Goal: Task Accomplishment & Management: Complete application form

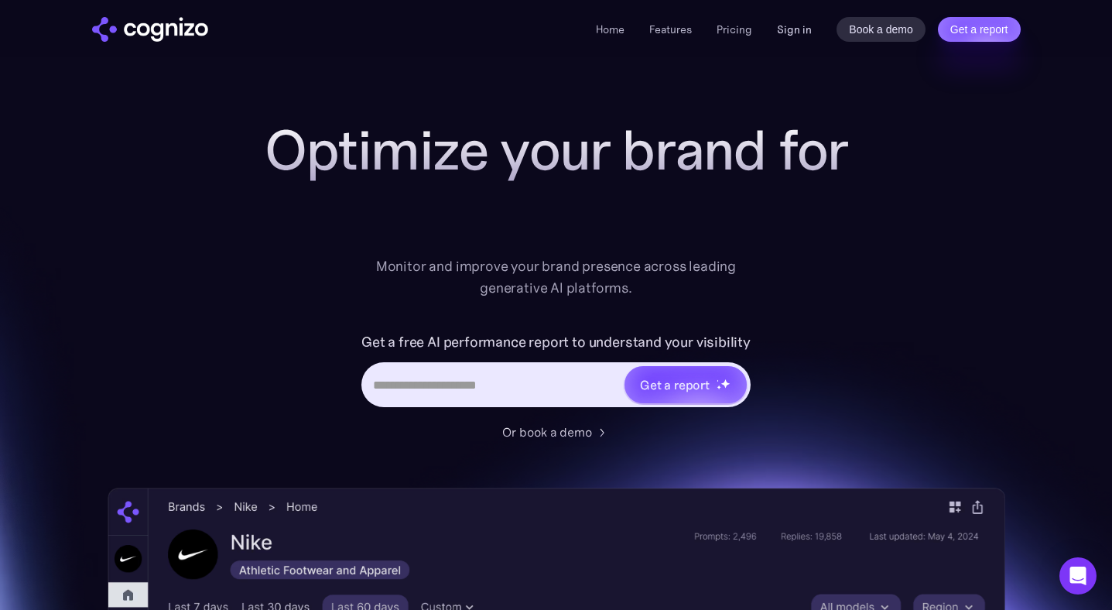
click at [788, 31] on link "Sign in" at bounding box center [794, 29] width 35 height 19
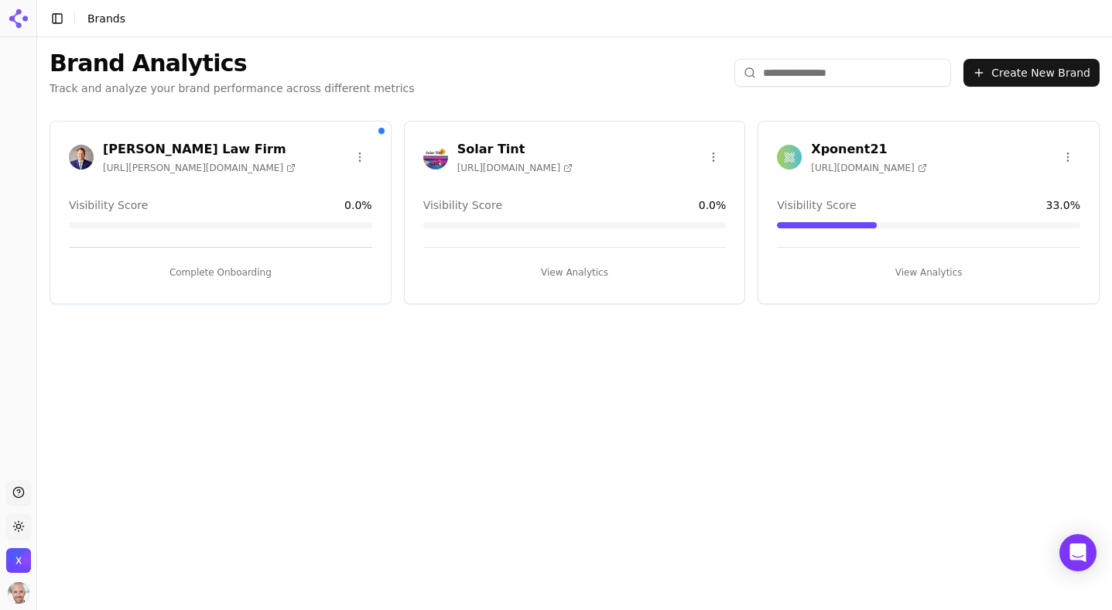
click at [154, 152] on h3 "Johnston Law Firm" at bounding box center [199, 149] width 193 height 19
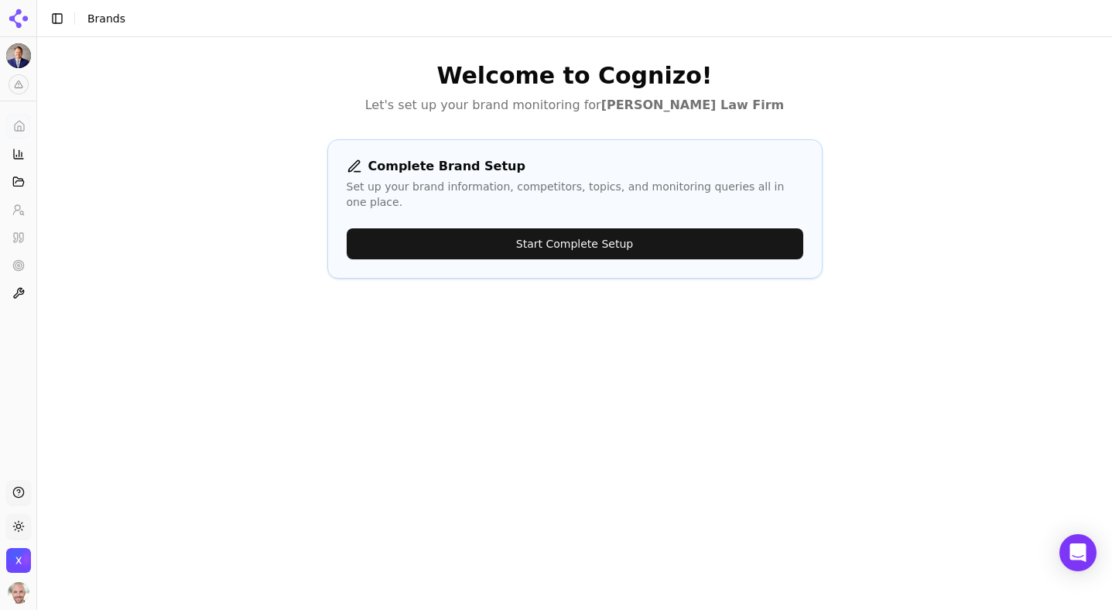
click at [446, 228] on button "Start Complete Setup" at bounding box center [575, 243] width 456 height 31
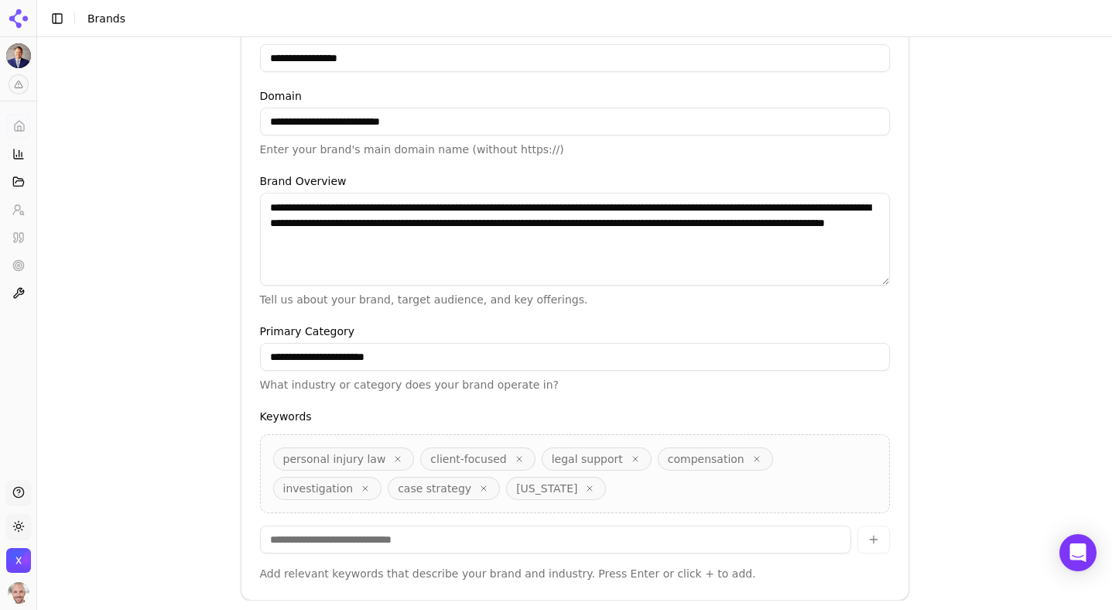
scroll to position [387, 0]
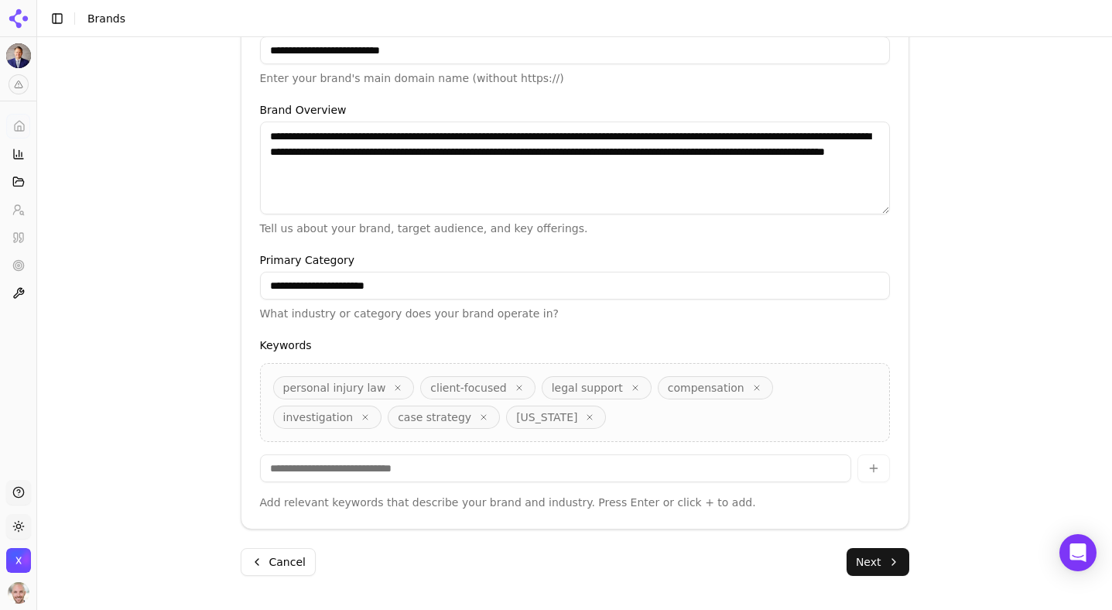
click at [874, 550] on button "Next" at bounding box center [877, 562] width 63 height 28
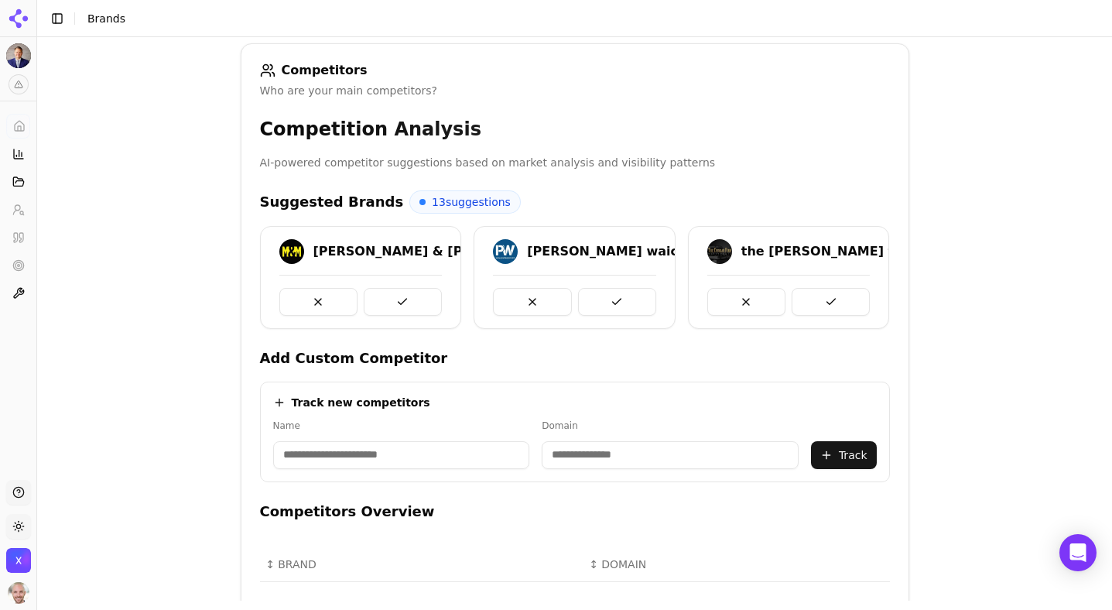
scroll to position [336, 0]
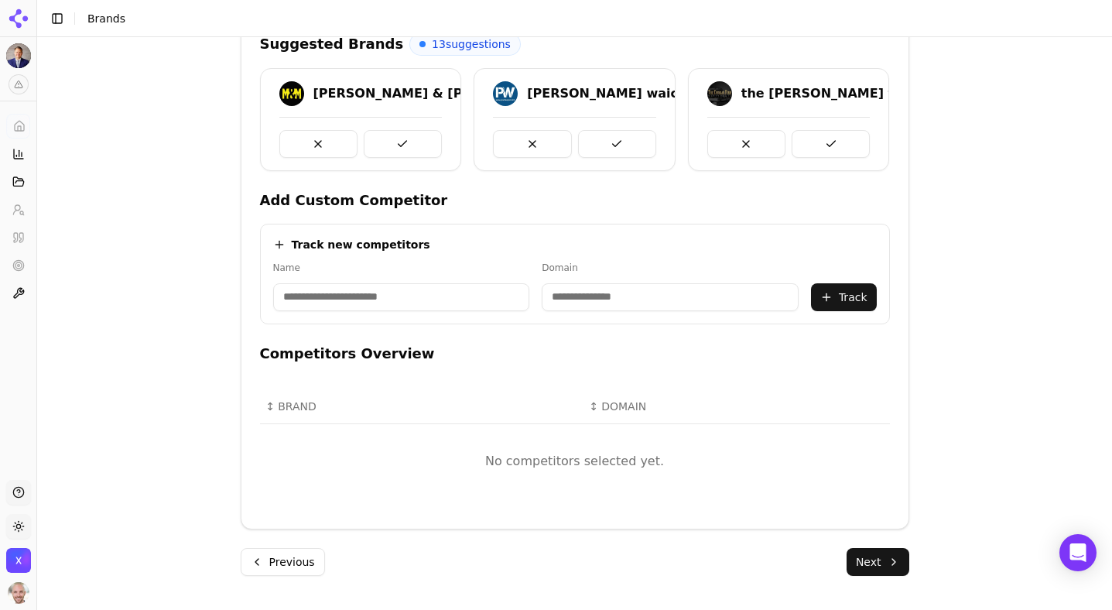
click at [883, 566] on button "Next" at bounding box center [877, 562] width 63 height 28
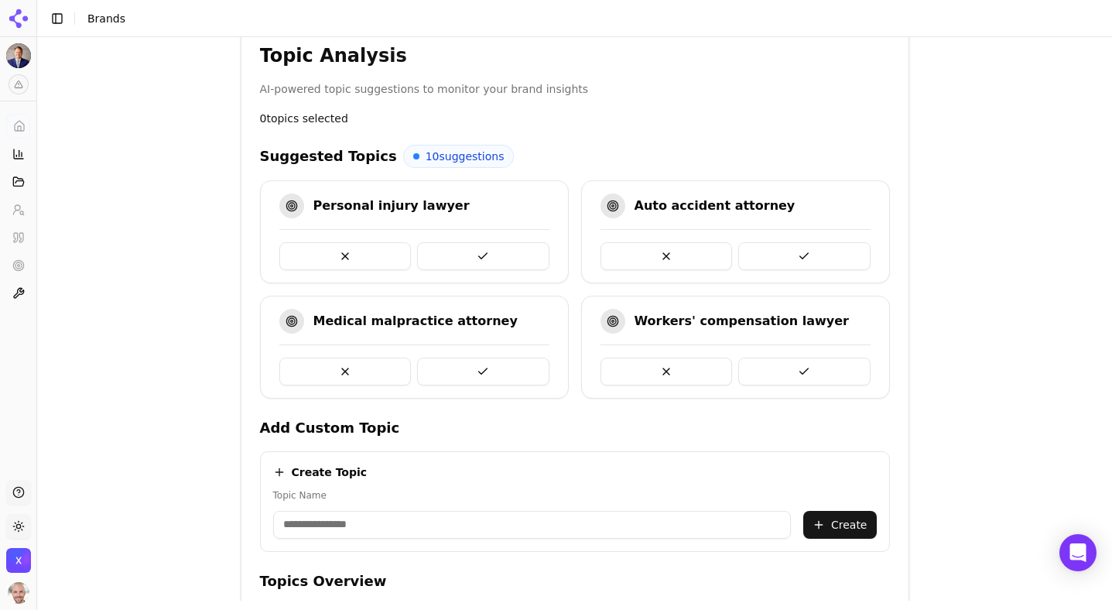
scroll to position [299, 0]
click at [354, 251] on button at bounding box center [345, 257] width 132 height 28
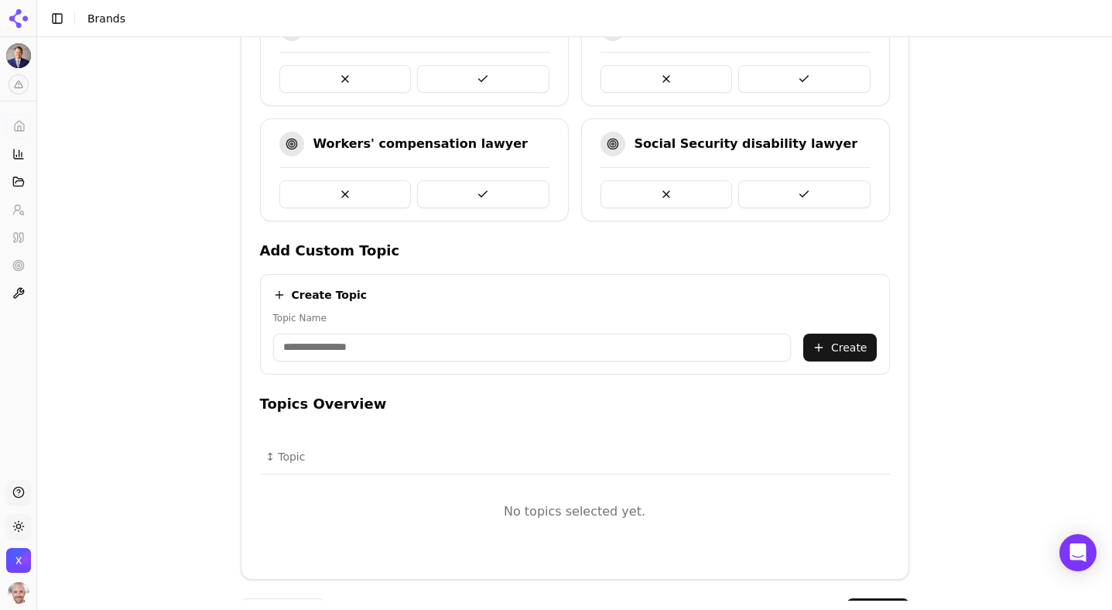
scroll to position [527, 0]
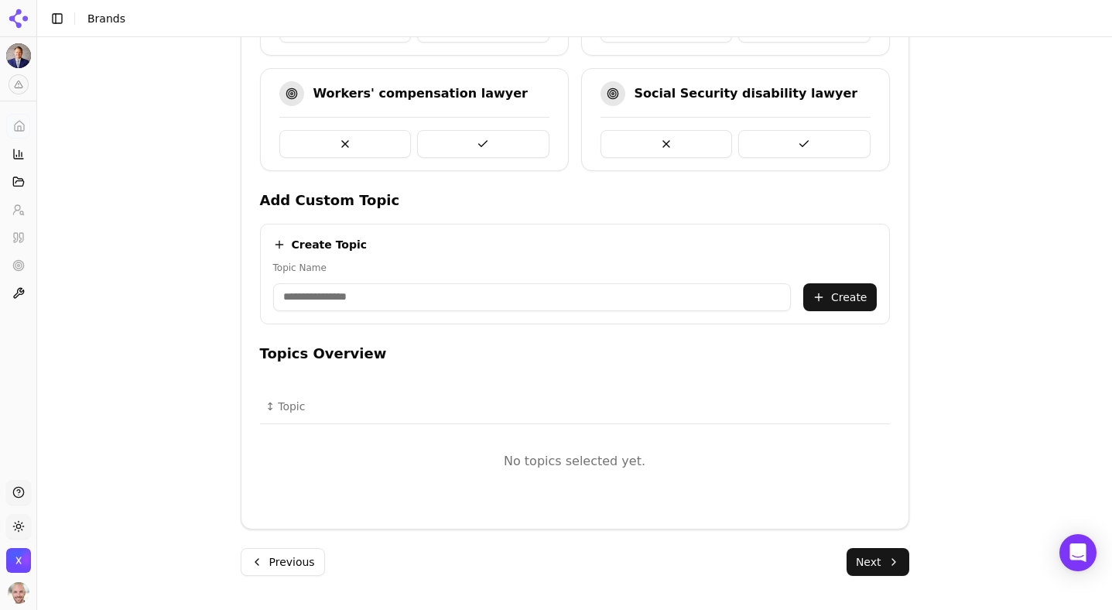
click at [548, 307] on input "Topic Name" at bounding box center [532, 297] width 518 height 28
click at [397, 299] on input "**********" at bounding box center [532, 297] width 518 height 28
type input "**********"
click at [820, 298] on button "Create" at bounding box center [839, 297] width 73 height 28
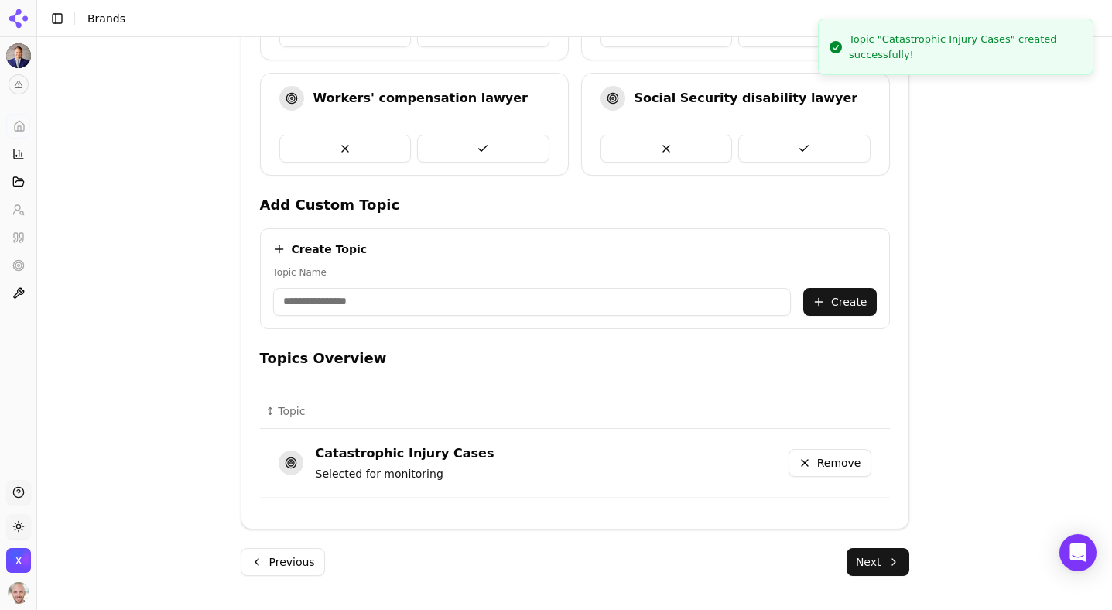
scroll to position [522, 0]
click at [889, 569] on button "Next" at bounding box center [877, 562] width 63 height 28
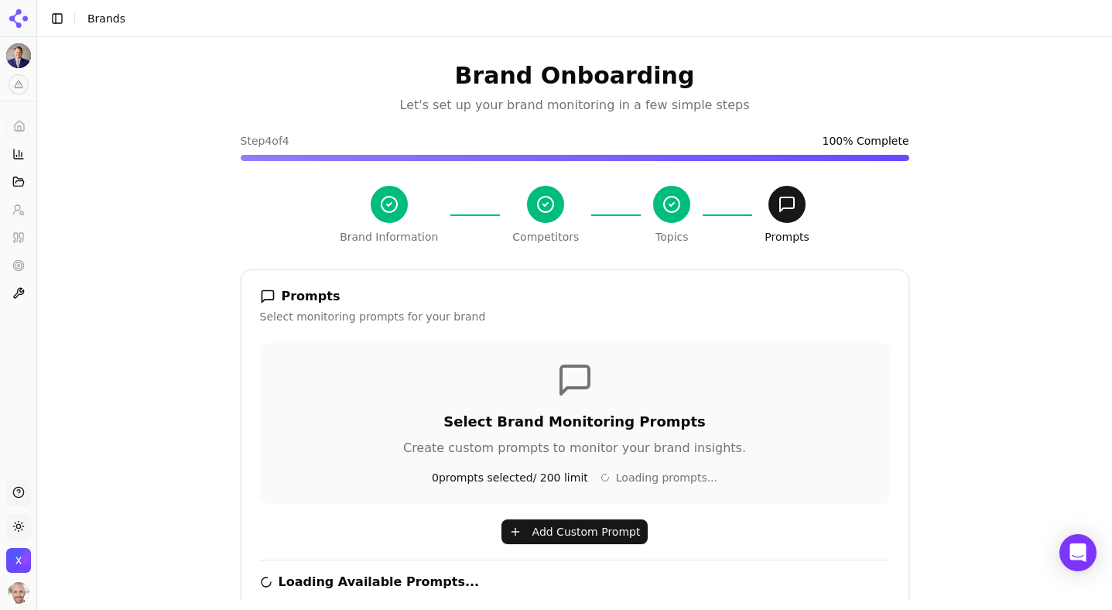
scroll to position [462, 0]
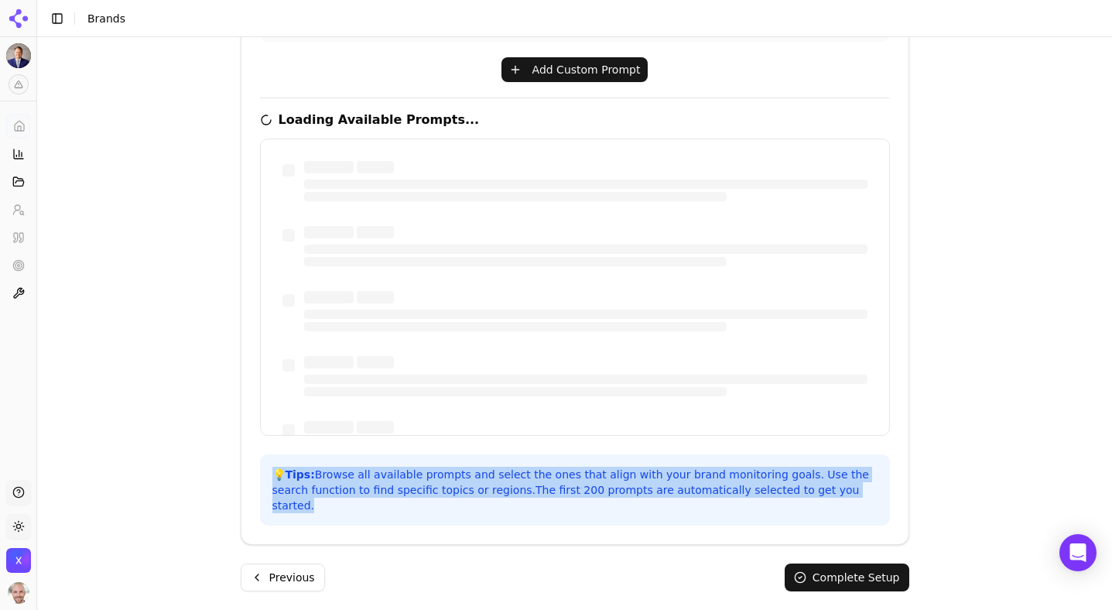
drag, startPoint x: 275, startPoint y: 473, endPoint x: 877, endPoint y: 487, distance: 602.8
click at [877, 487] on div "💡 Tips: Browse all available prompts and select the ones that align with your b…" at bounding box center [575, 489] width 630 height 71
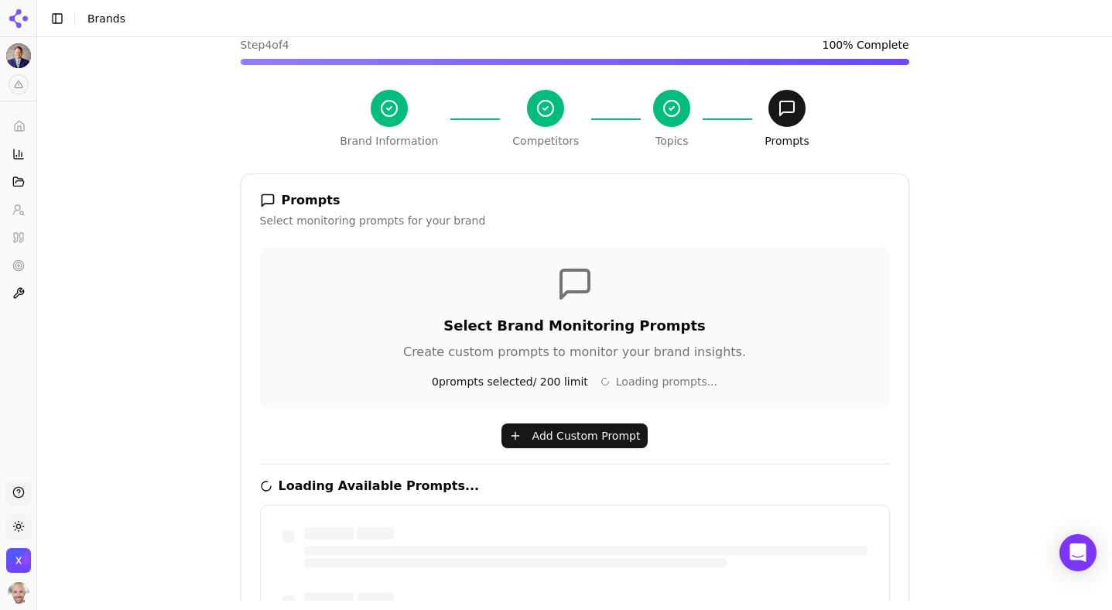
scroll to position [0, 0]
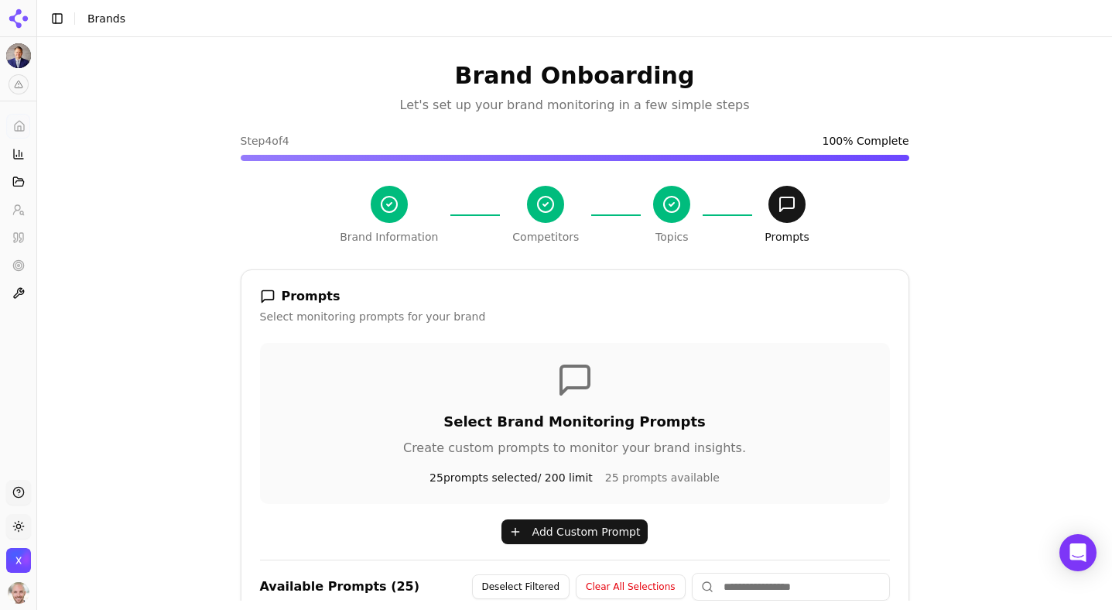
click at [11, 555] on img "Open organization switcher" at bounding box center [18, 560] width 25 height 25
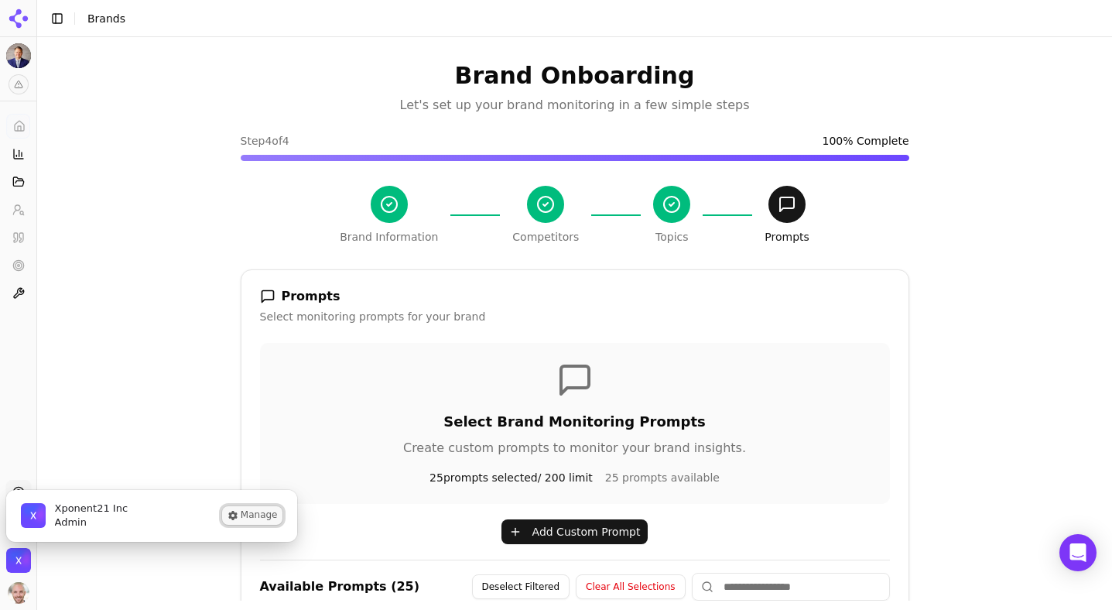
click at [248, 517] on button "Manage" at bounding box center [252, 515] width 60 height 19
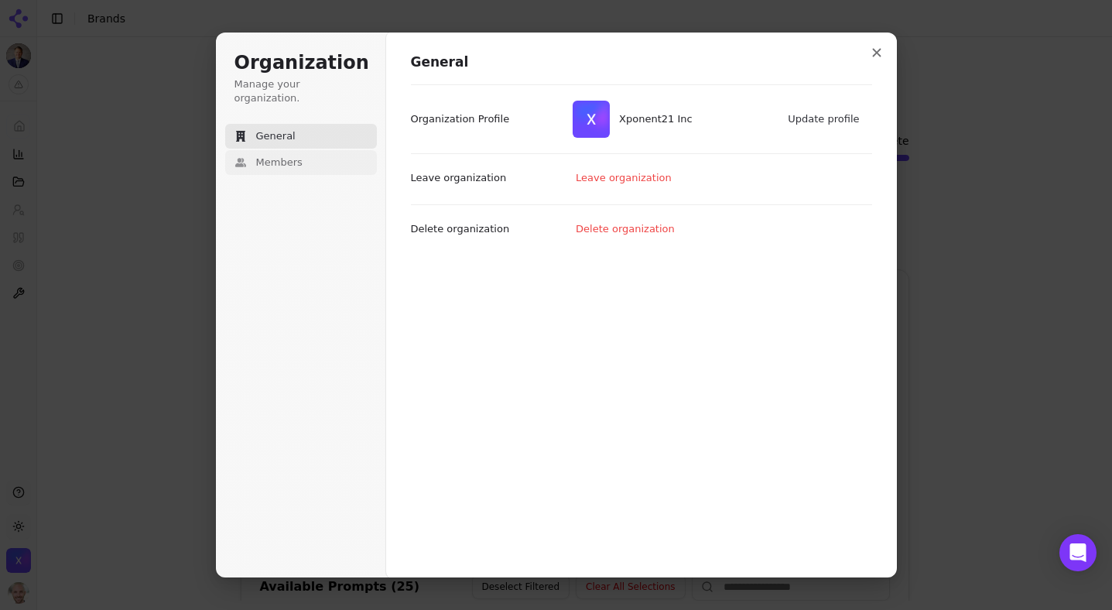
click at [284, 155] on span "Members" at bounding box center [279, 162] width 46 height 14
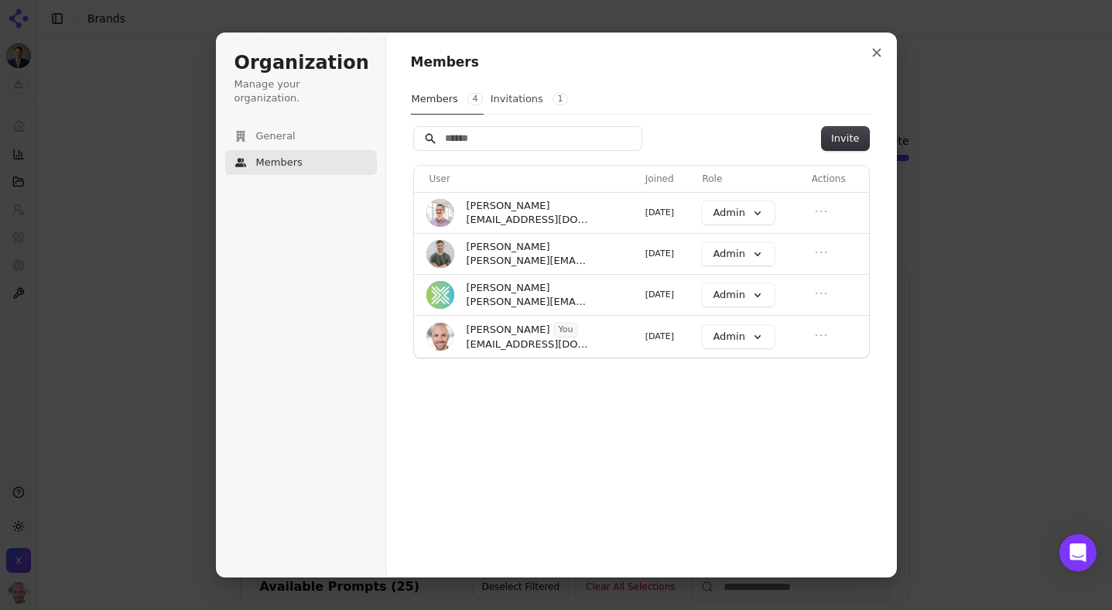
click at [859, 121] on div "Members Members 4 Invitations 1 Invite User Joined Role Actions Kiryako Sharika…" at bounding box center [641, 206] width 461 height 307
click at [846, 135] on button "Invite" at bounding box center [845, 138] width 46 height 23
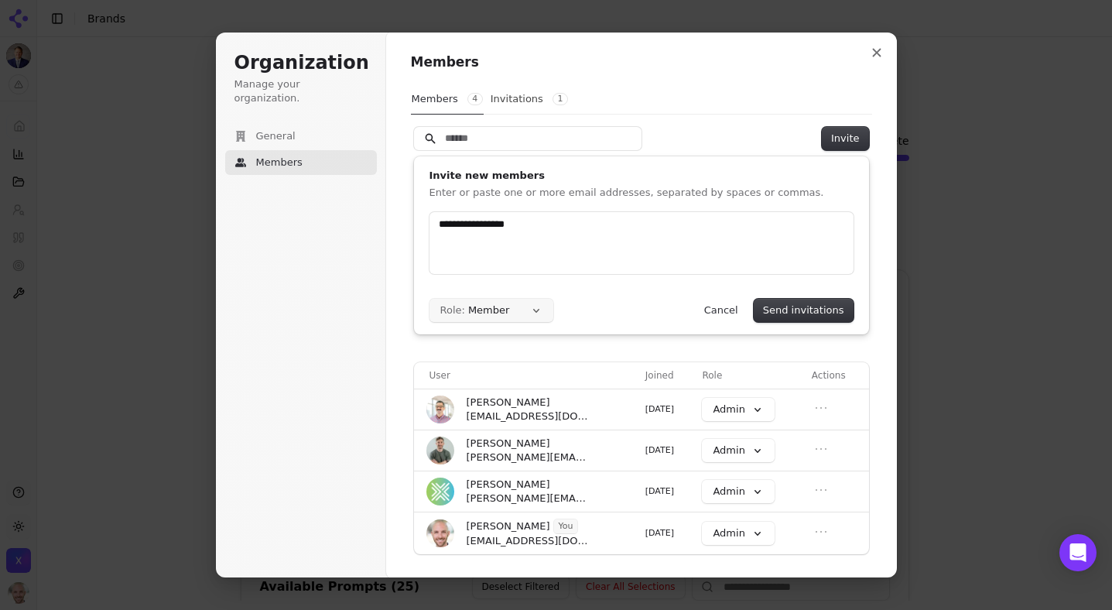
type input "**********"
click at [523, 318] on button "Role: Member" at bounding box center [491, 310] width 124 height 23
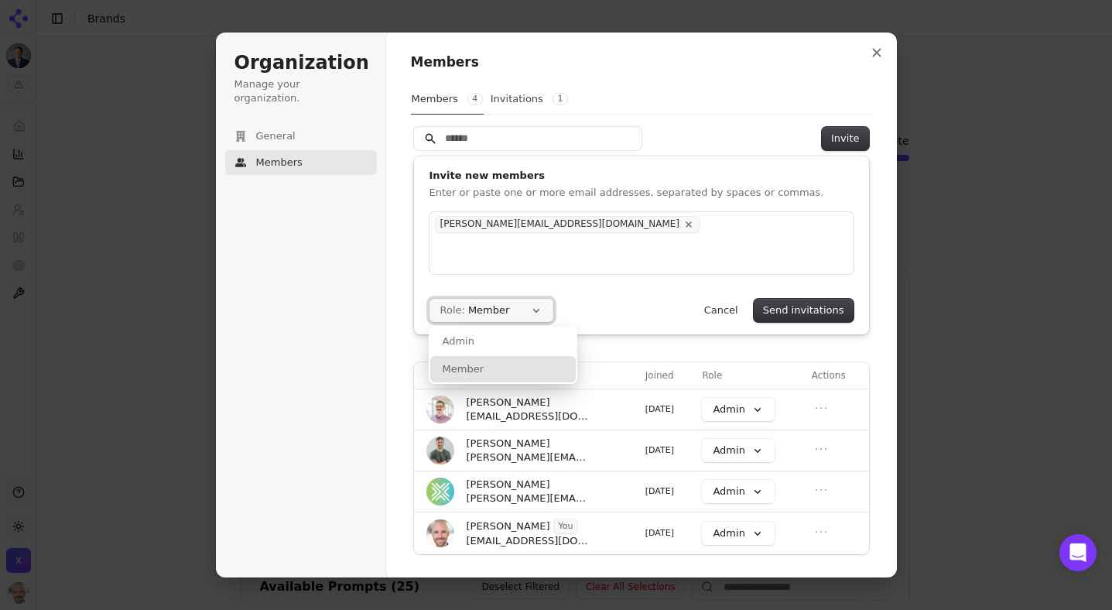
click at [523, 317] on button "Role: Member" at bounding box center [491, 310] width 124 height 23
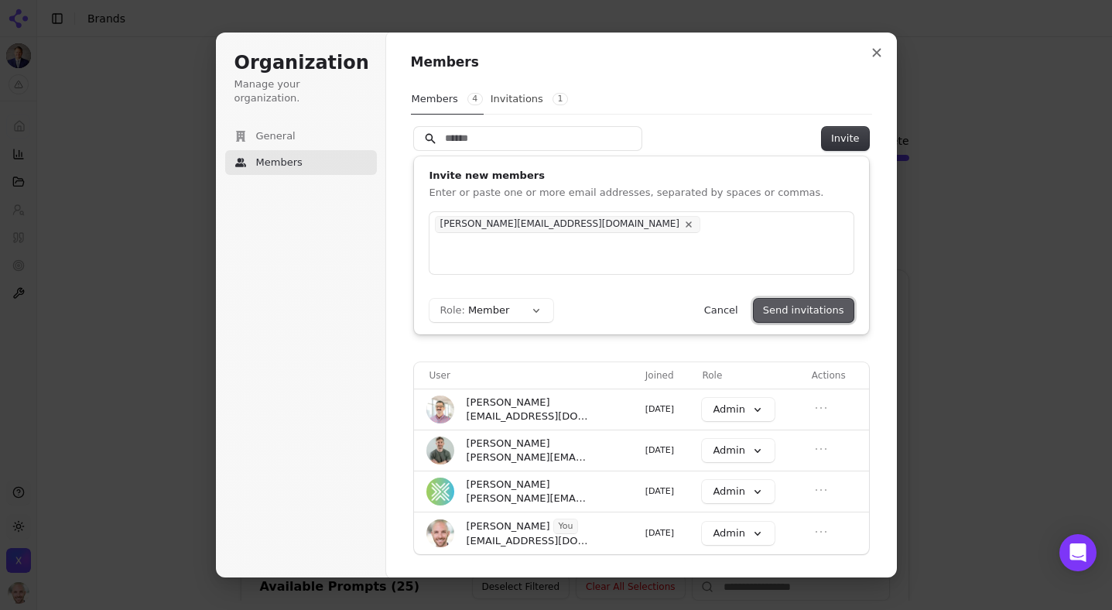
click at [783, 309] on button "Send invitations" at bounding box center [804, 310] width 100 height 23
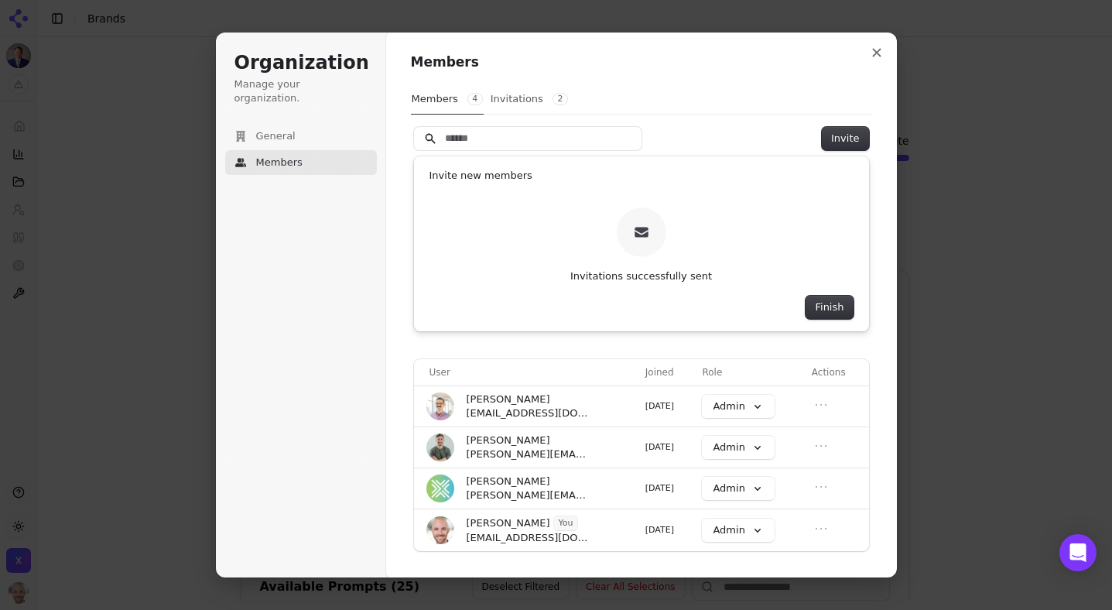
click at [528, 97] on button "Invitations 2" at bounding box center [529, 98] width 79 height 29
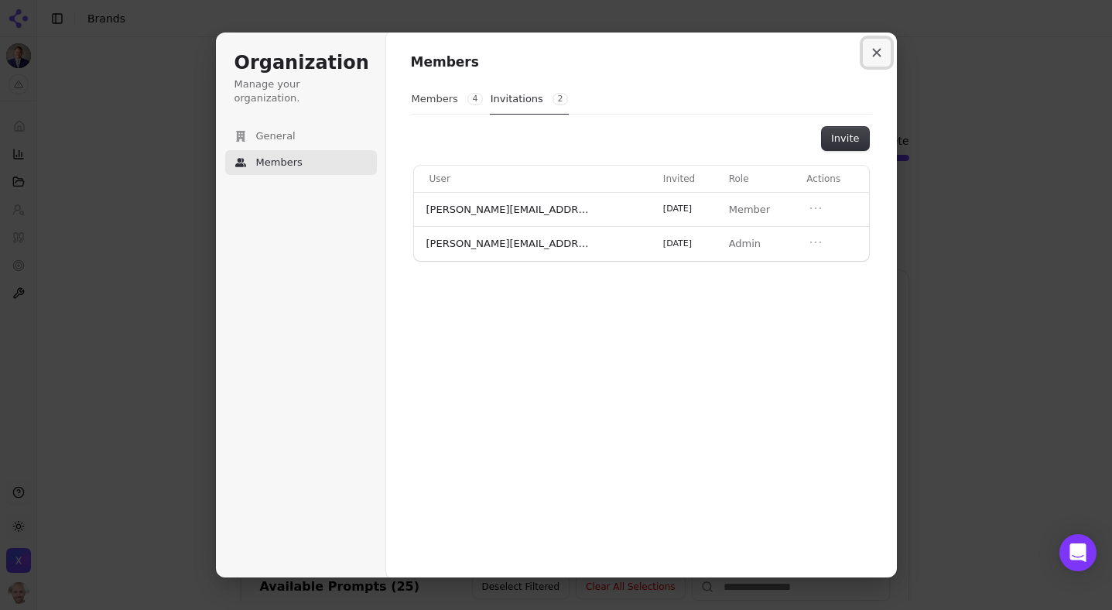
click at [876, 52] on icon "Close modal" at bounding box center [876, 53] width 9 height 9
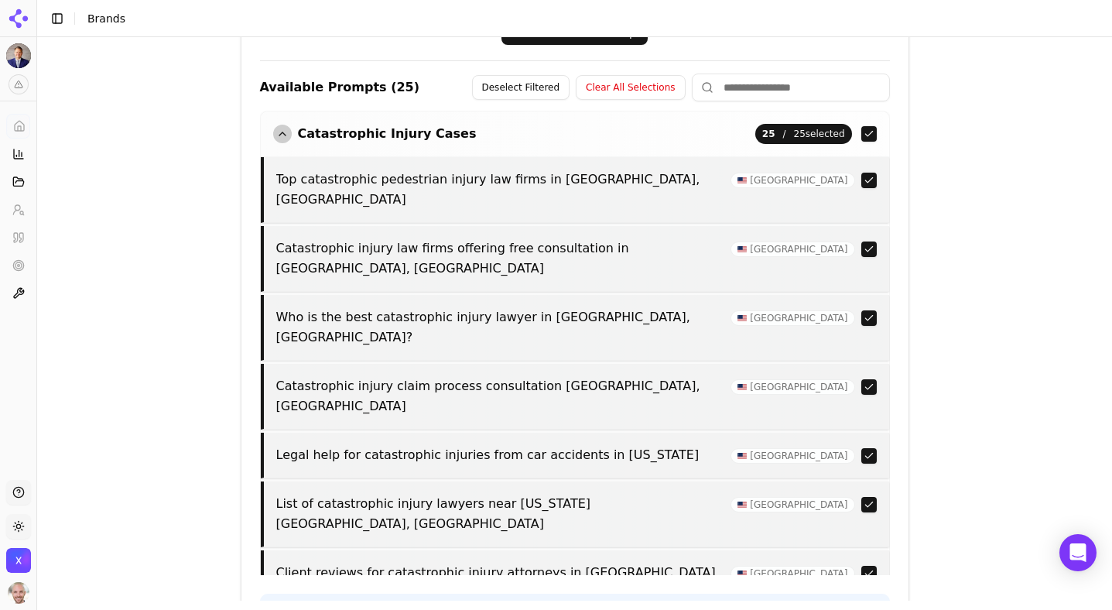
click at [870, 133] on Cases "button" at bounding box center [868, 133] width 15 height 15
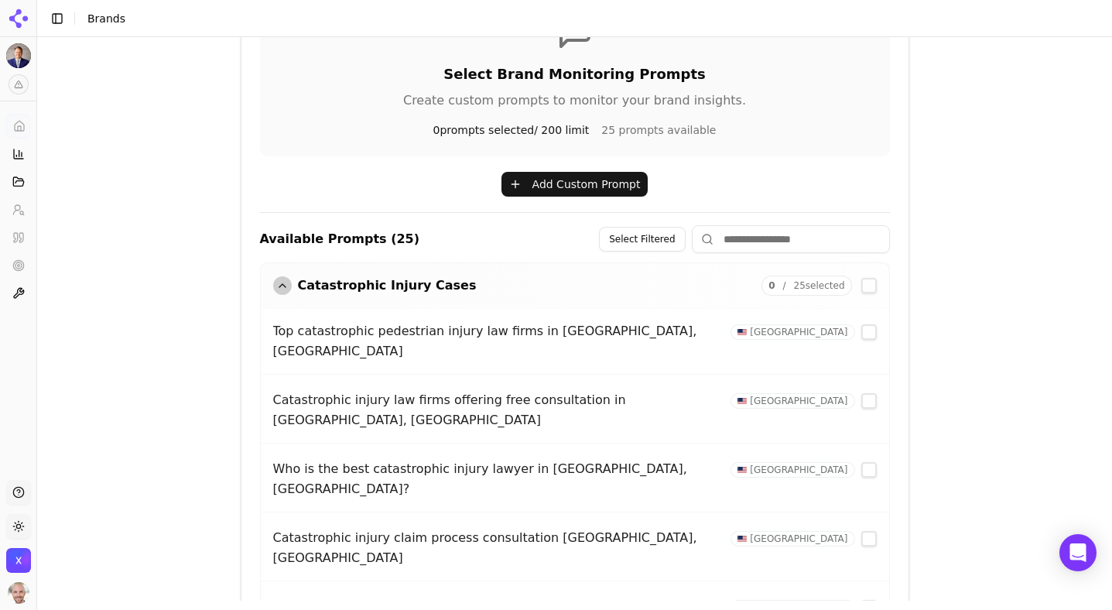
click at [870, 330] on button "button" at bounding box center [868, 331] width 15 height 15
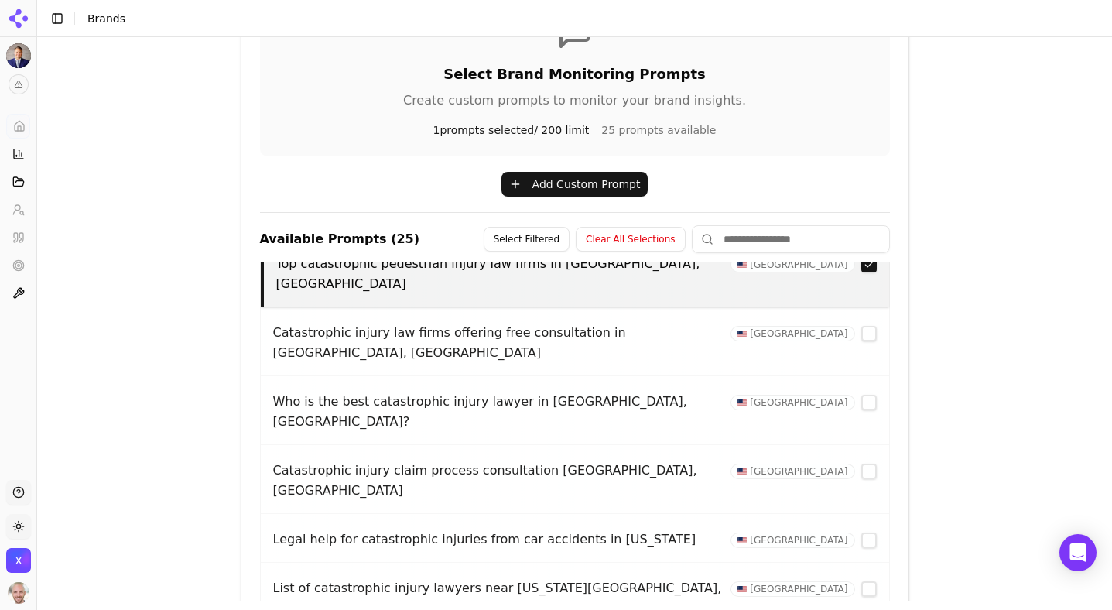
scroll to position [71, 0]
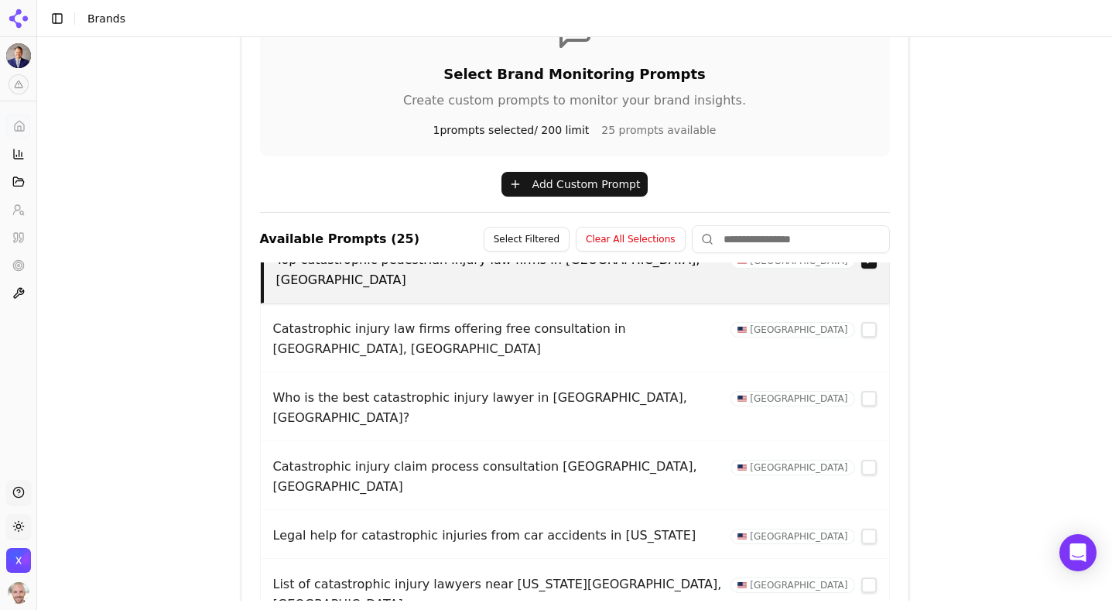
click at [870, 391] on button "button" at bounding box center [868, 398] width 15 height 15
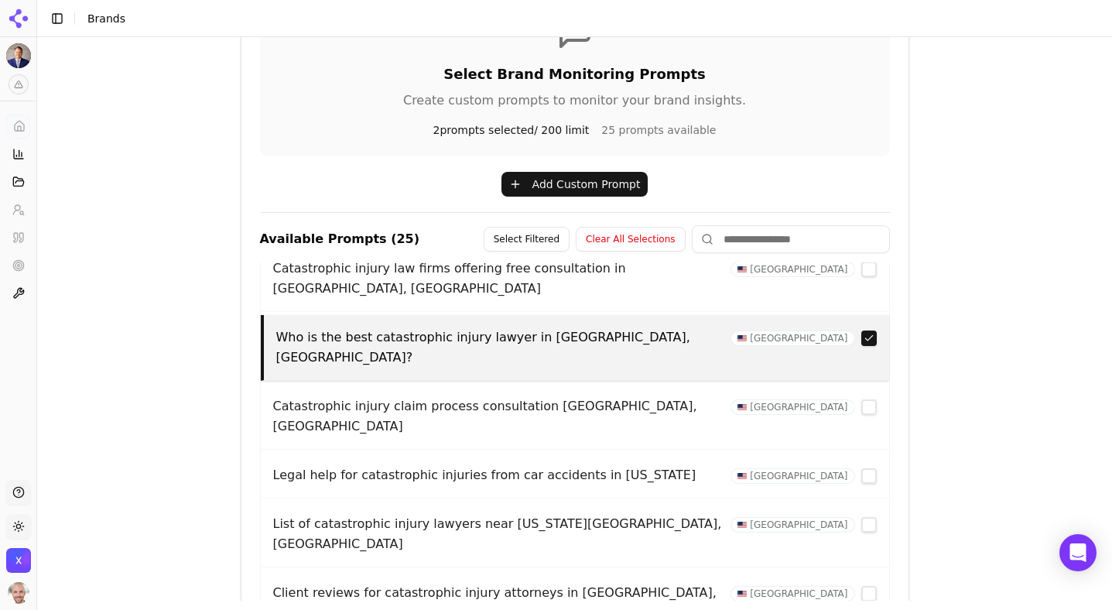
scroll to position [142, 0]
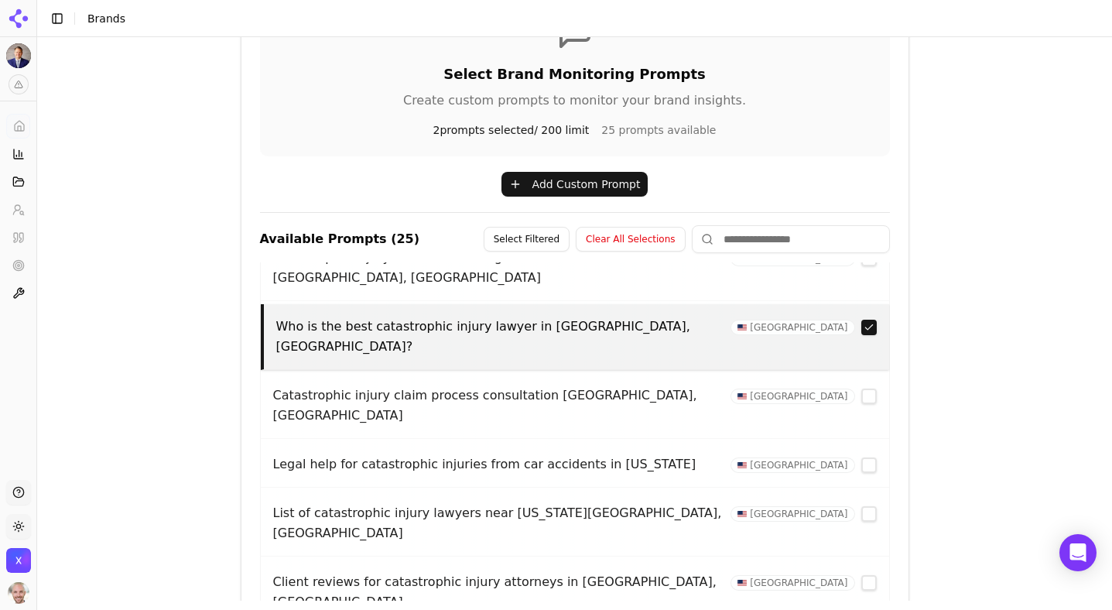
click at [871, 388] on button "button" at bounding box center [868, 395] width 15 height 15
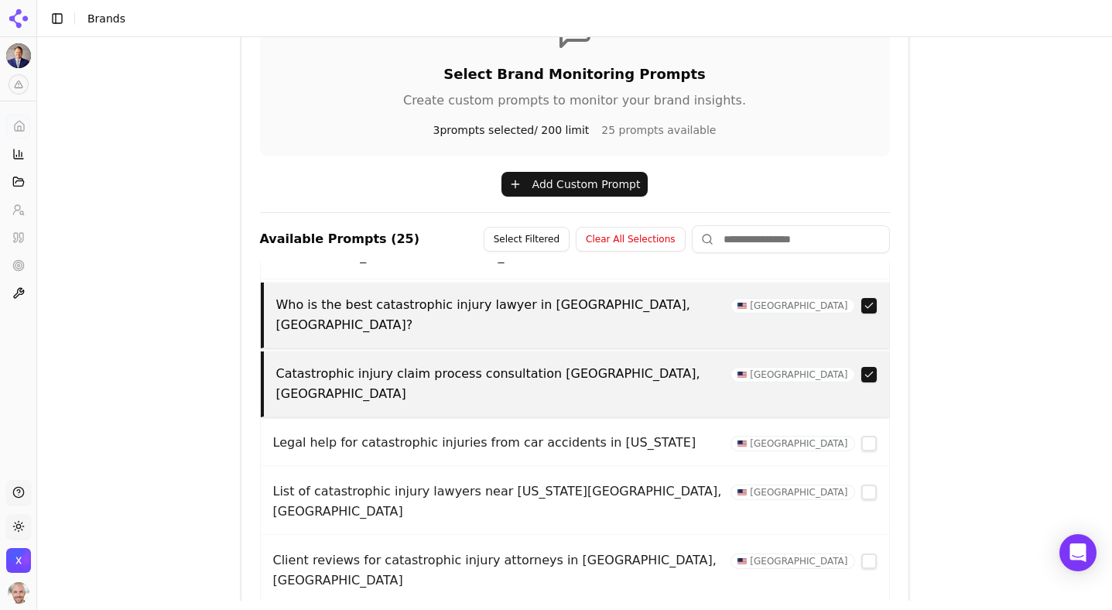
scroll to position [176, 0]
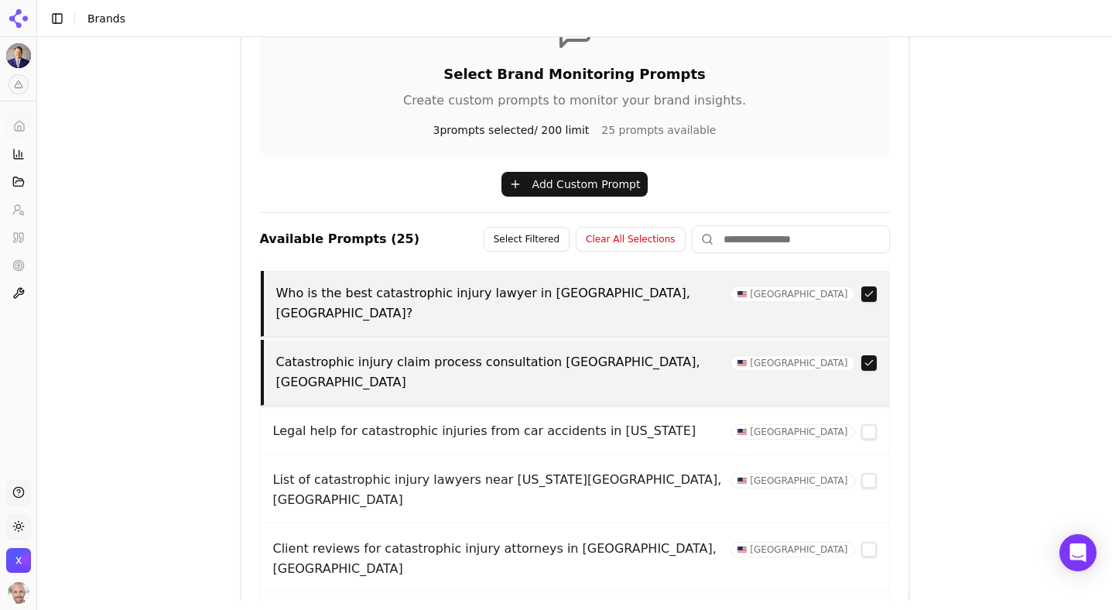
click at [866, 424] on button "button" at bounding box center [868, 431] width 15 height 15
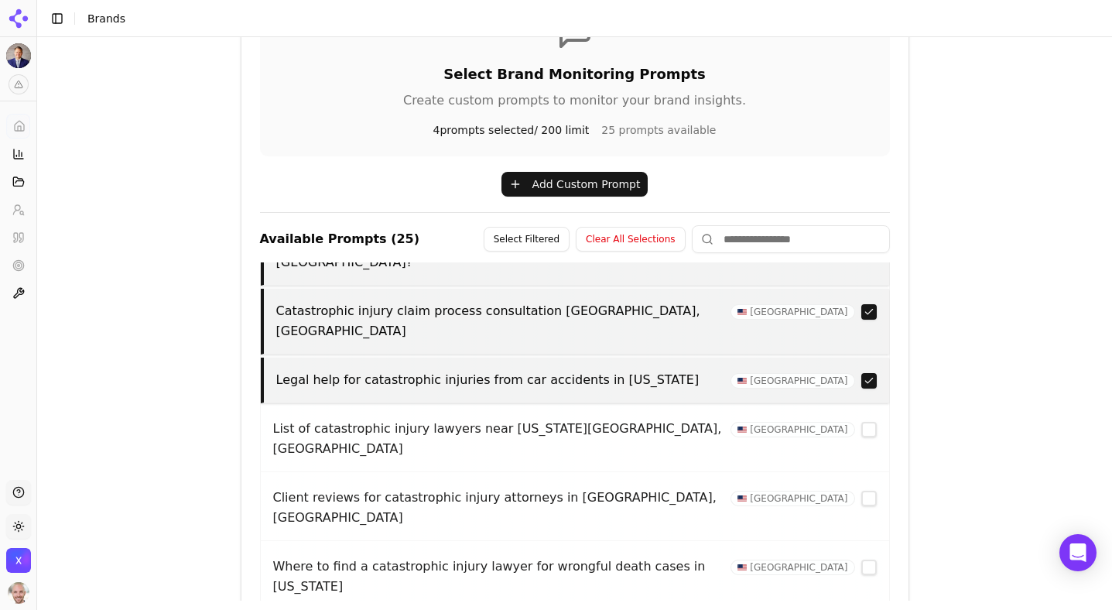
scroll to position [227, 0]
click at [865, 421] on button "button" at bounding box center [868, 428] width 15 height 15
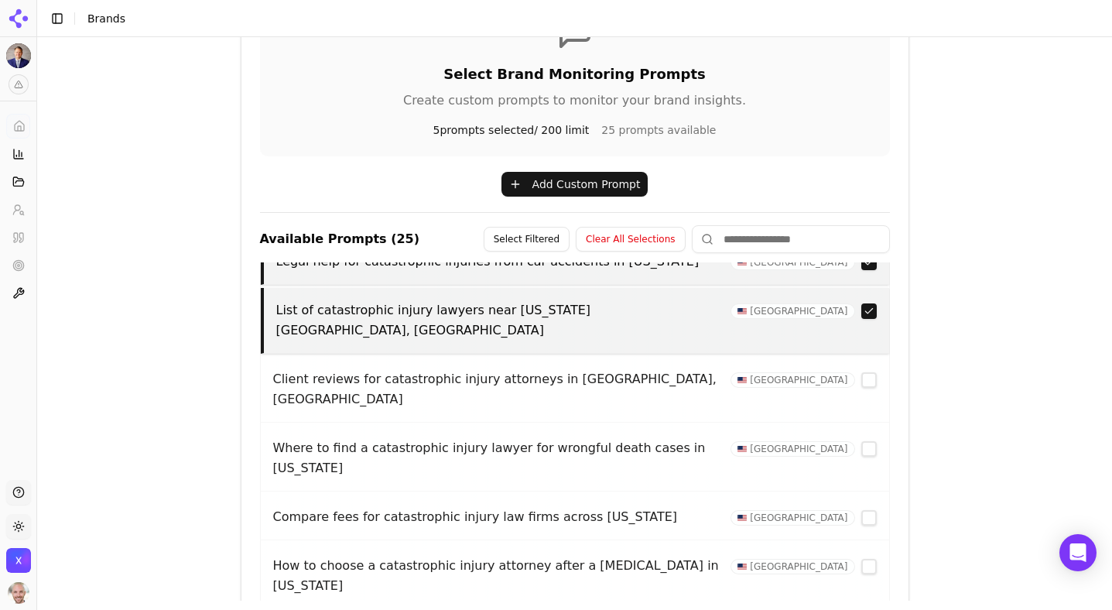
scroll to position [347, 0]
click at [866, 439] on button "button" at bounding box center [868, 446] width 15 height 15
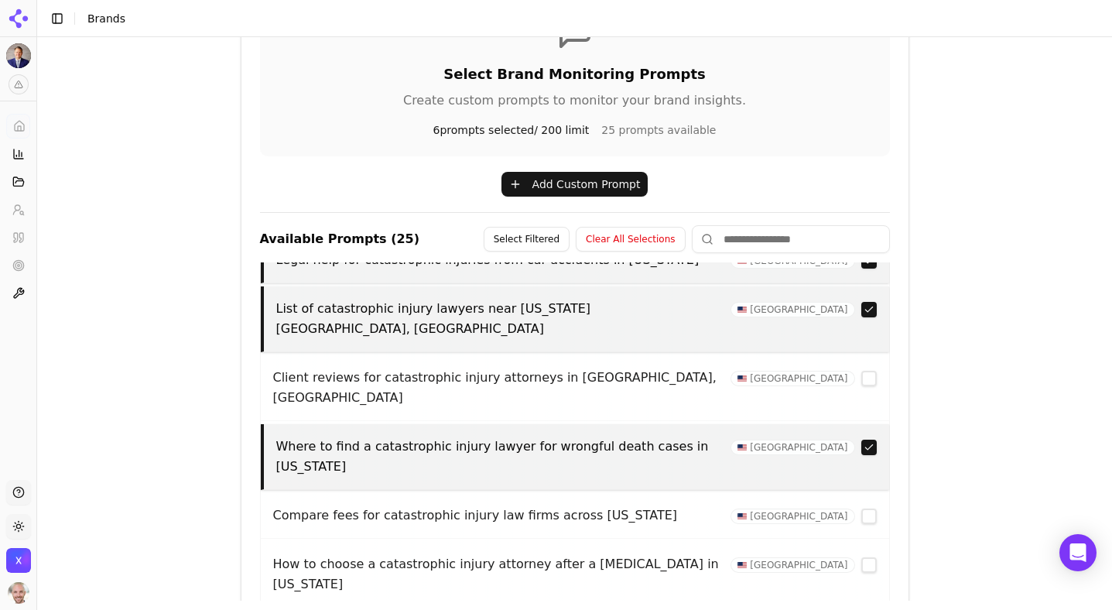
click at [866, 439] on button "button" at bounding box center [868, 446] width 15 height 15
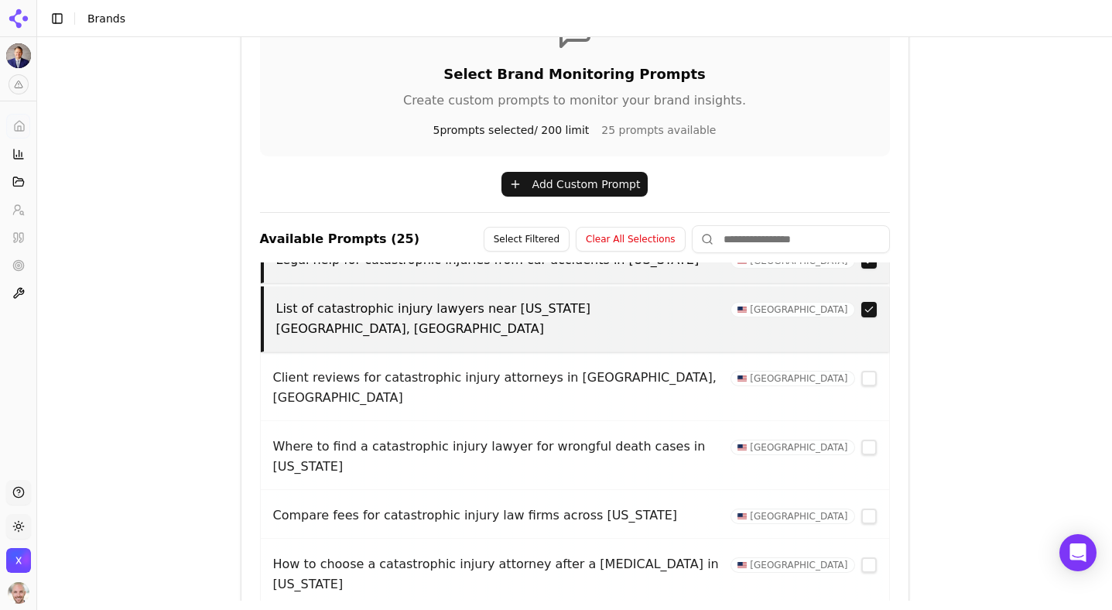
click at [866, 439] on button "button" at bounding box center [868, 446] width 15 height 15
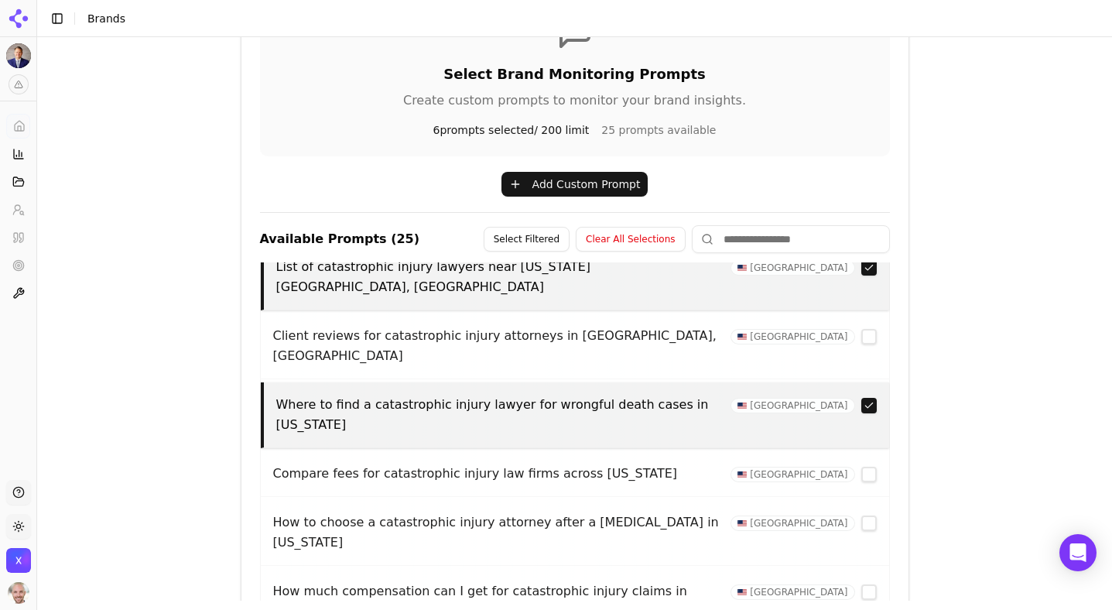
scroll to position [388, 0]
copy p "Best catastrophic injury attorney for truck accident victims in"
drag, startPoint x: 275, startPoint y: 480, endPoint x: 624, endPoint y: 482, distance: 348.9
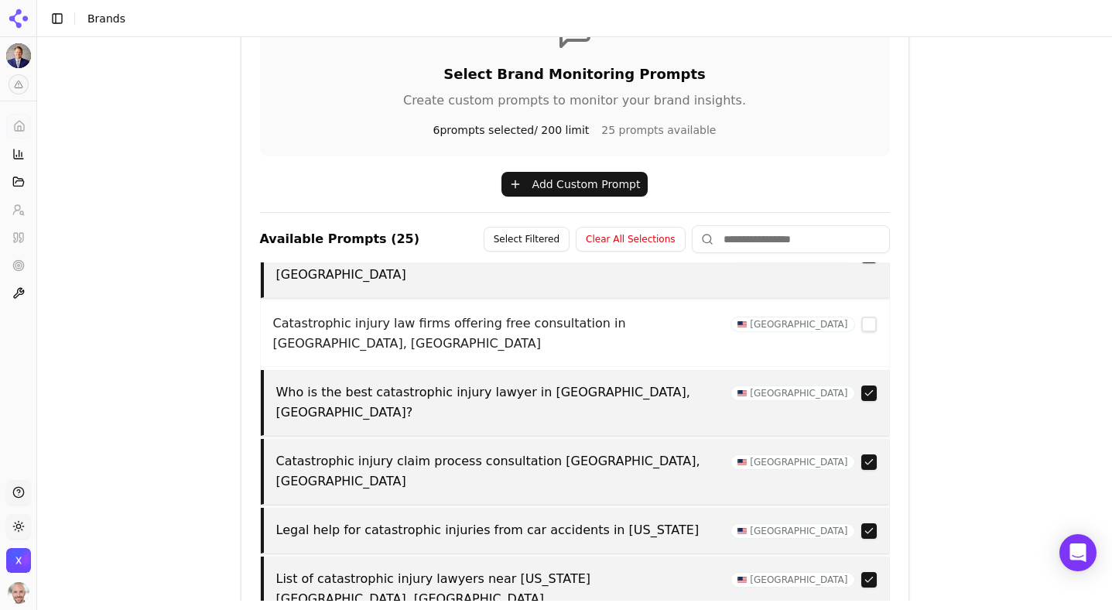
scroll to position [0, 0]
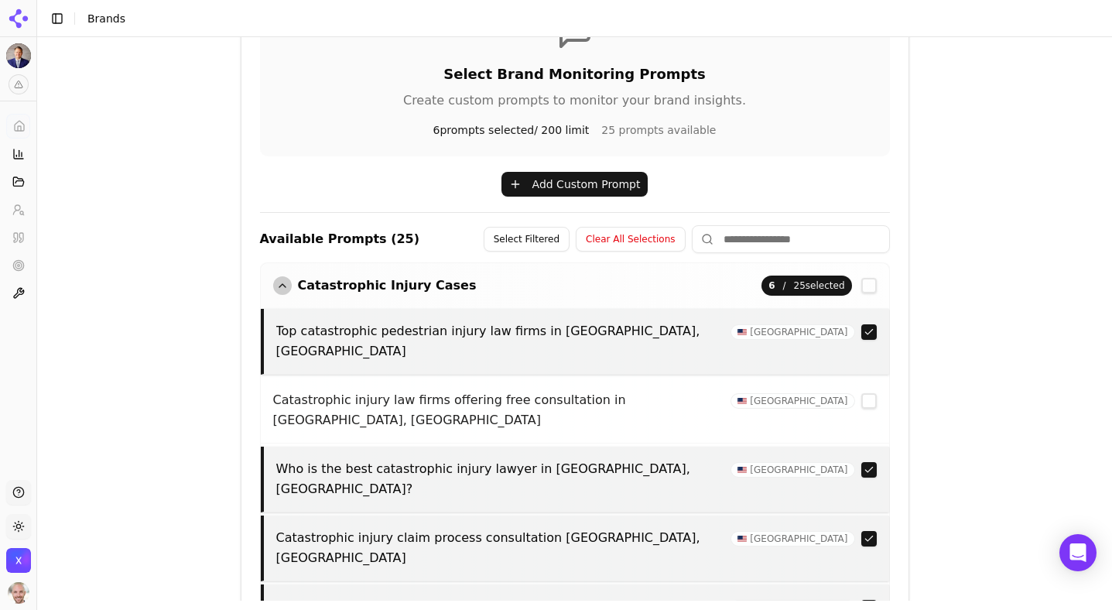
click at [554, 182] on button "Add Custom Prompt" at bounding box center [574, 184] width 147 height 25
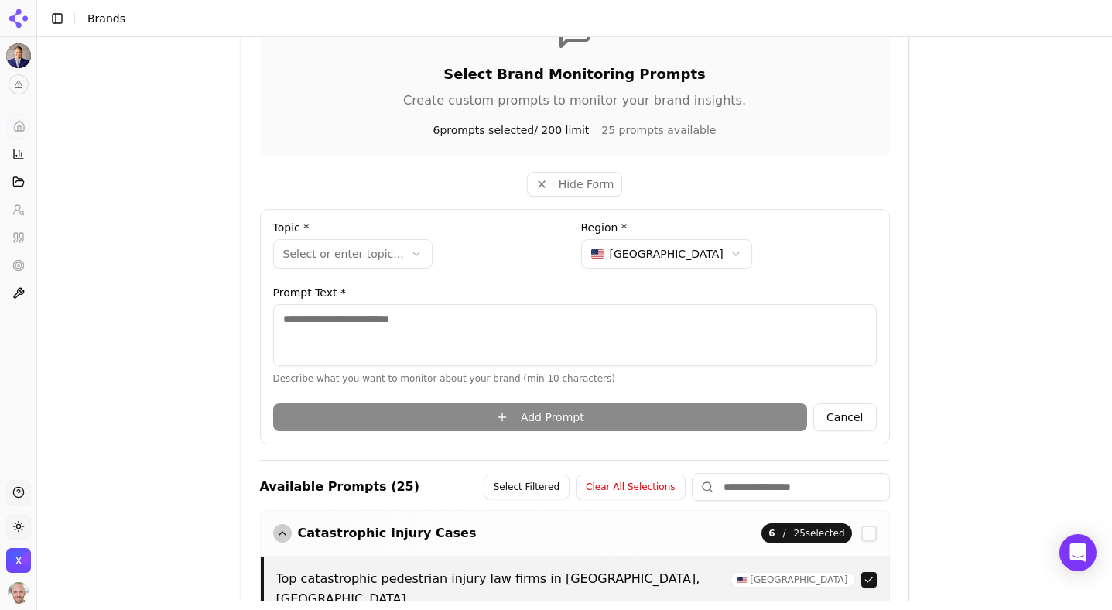
click at [408, 322] on textarea at bounding box center [574, 335] width 603 height 62
paste textarea "**********"
type textarea "**********"
click at [525, 419] on div "Add Prompt Cancel" at bounding box center [574, 414] width 603 height 34
click at [364, 244] on html "**********" at bounding box center [556, 305] width 1112 height 610
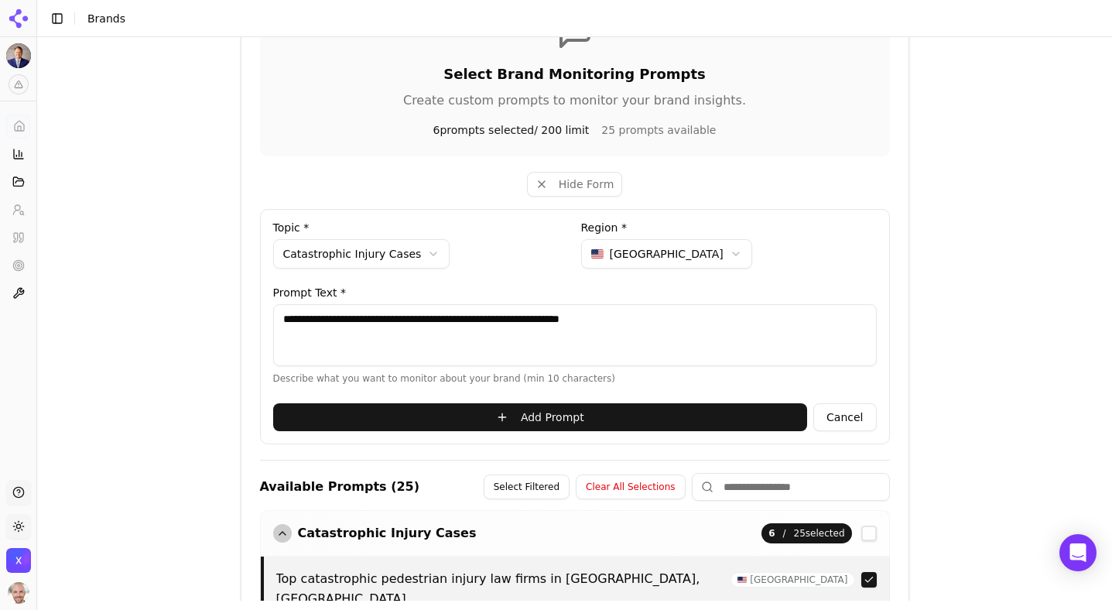
click at [578, 417] on button "Add Prompt" at bounding box center [540, 417] width 535 height 28
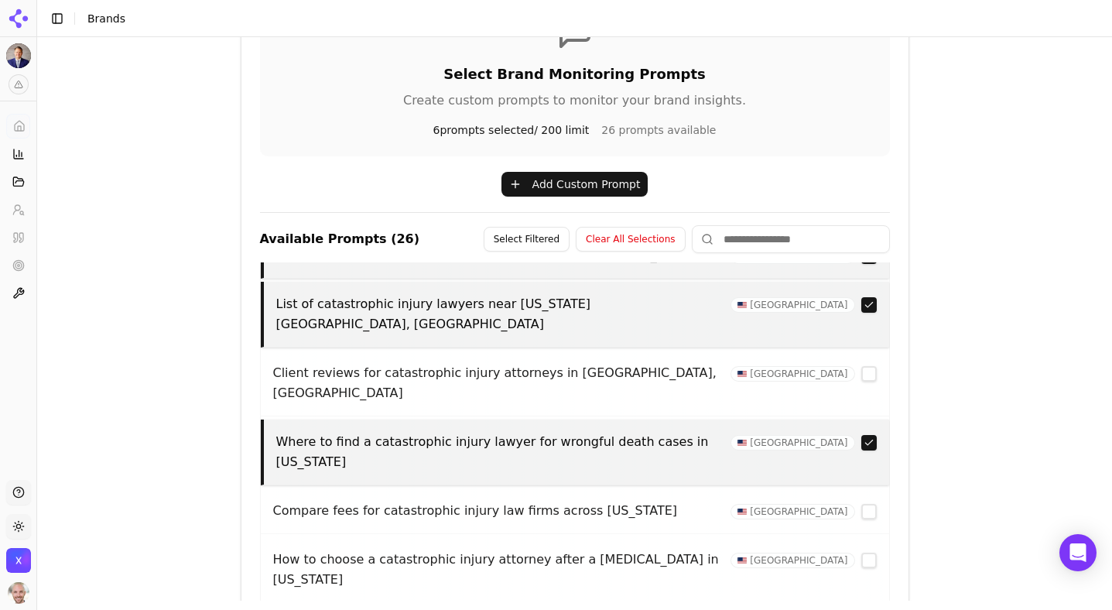
scroll to position [432, 0]
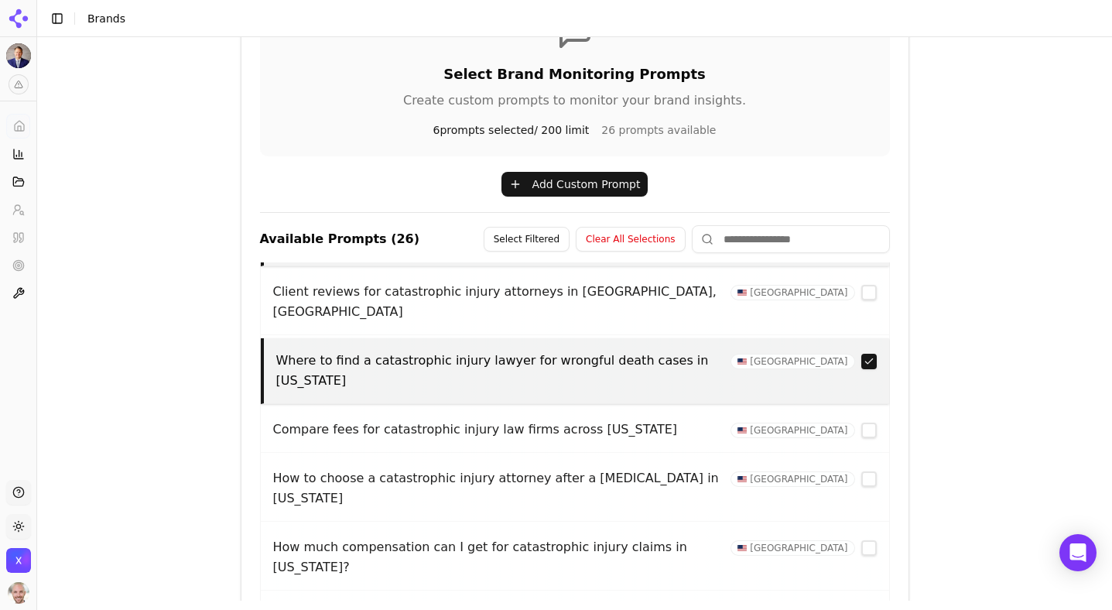
click at [870, 540] on button "button" at bounding box center [868, 547] width 15 height 15
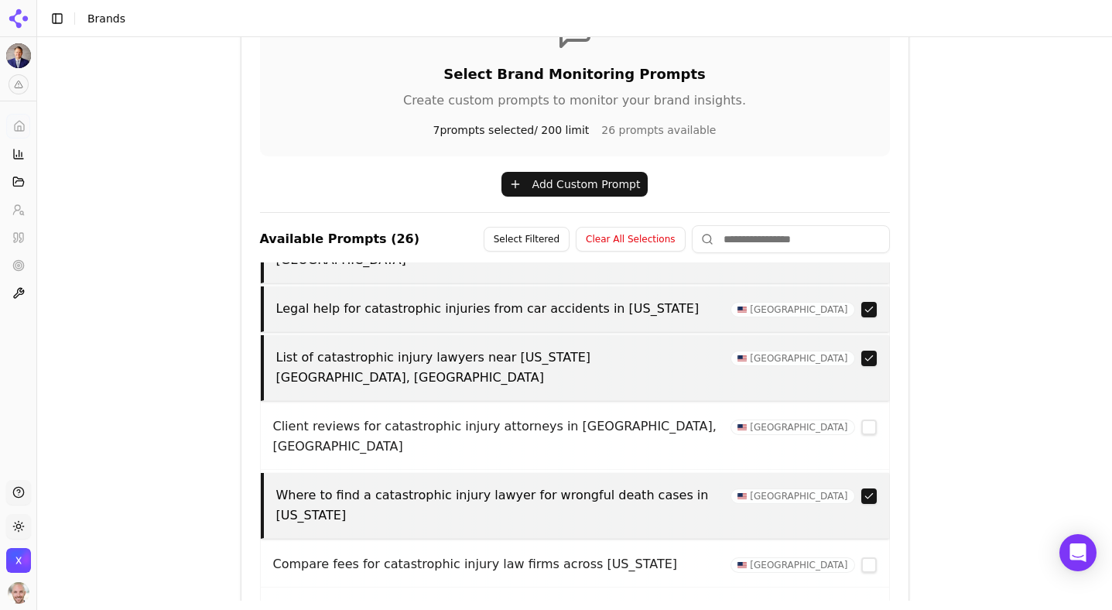
scroll to position [0, 0]
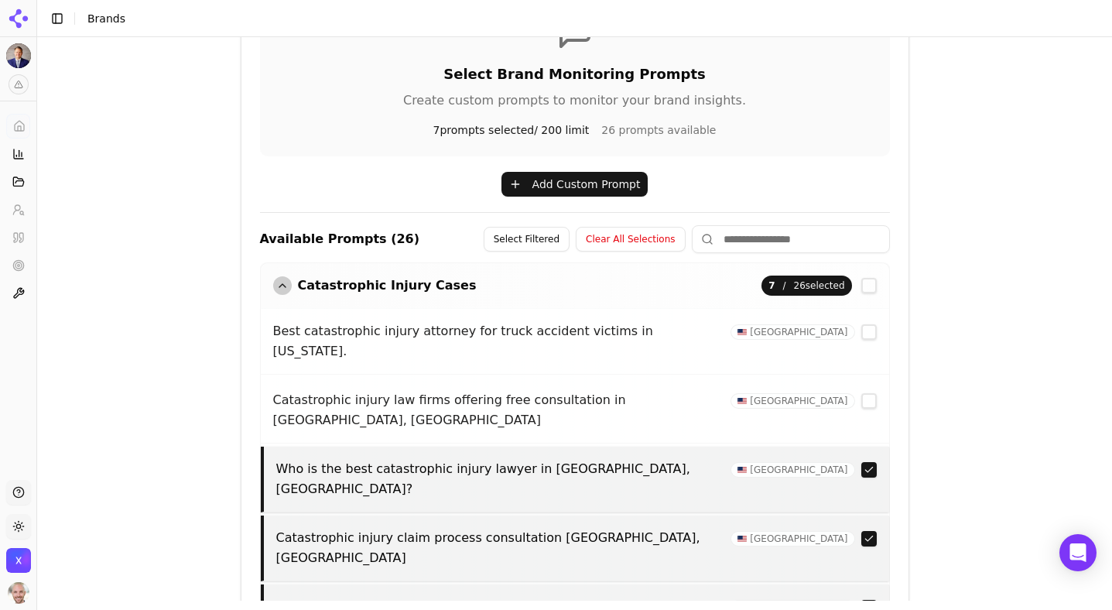
click at [866, 329] on button "button" at bounding box center [868, 331] width 15 height 15
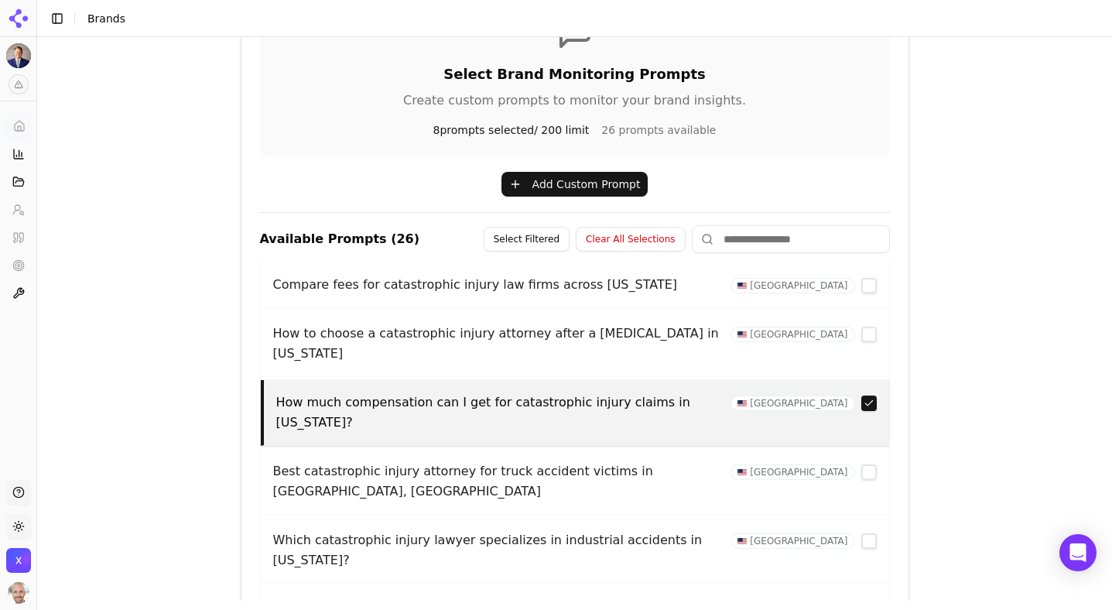
scroll to position [589, 0]
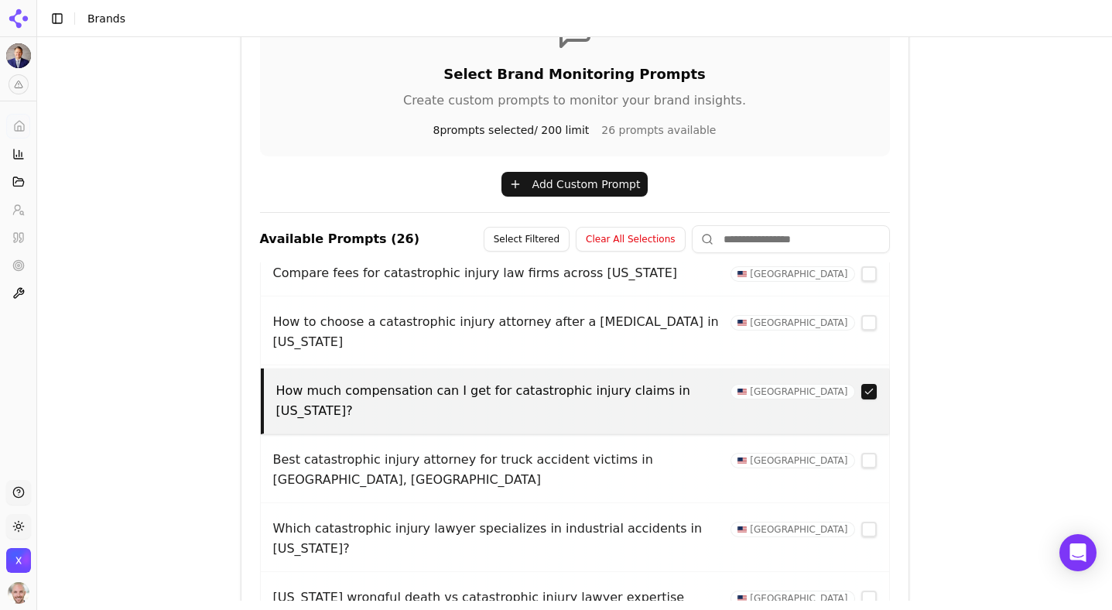
click at [865, 590] on button "button" at bounding box center [868, 597] width 15 height 15
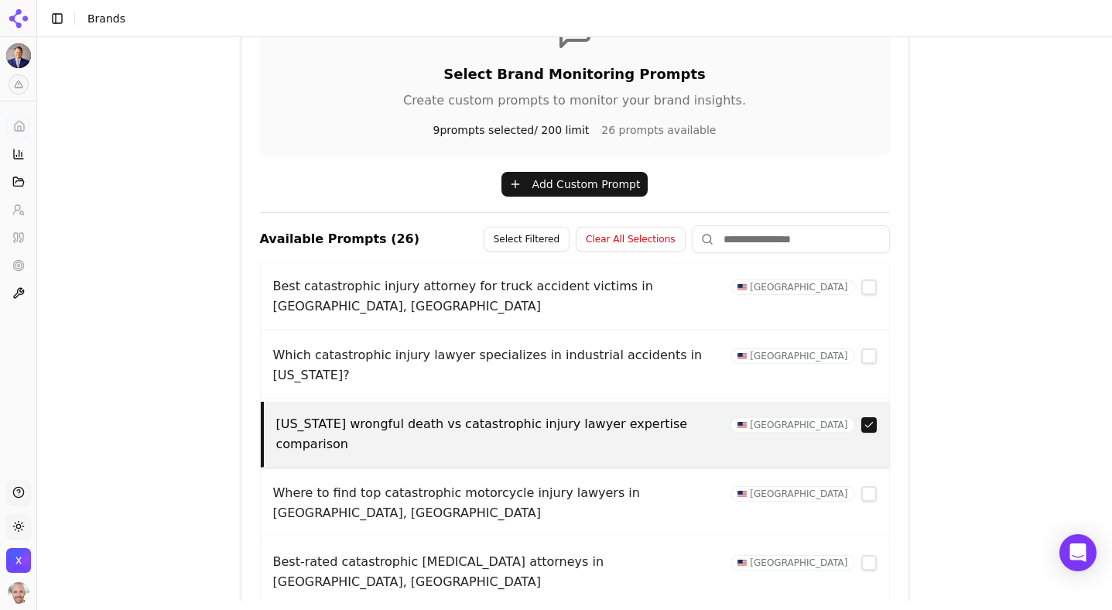
scroll to position [774, 0]
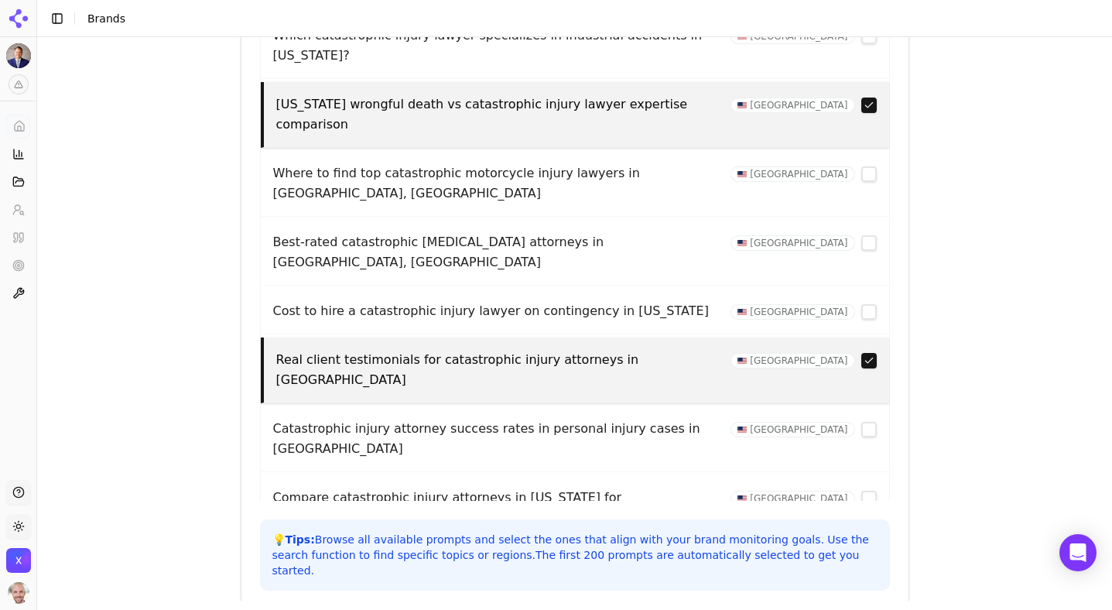
scroll to position [638, 0]
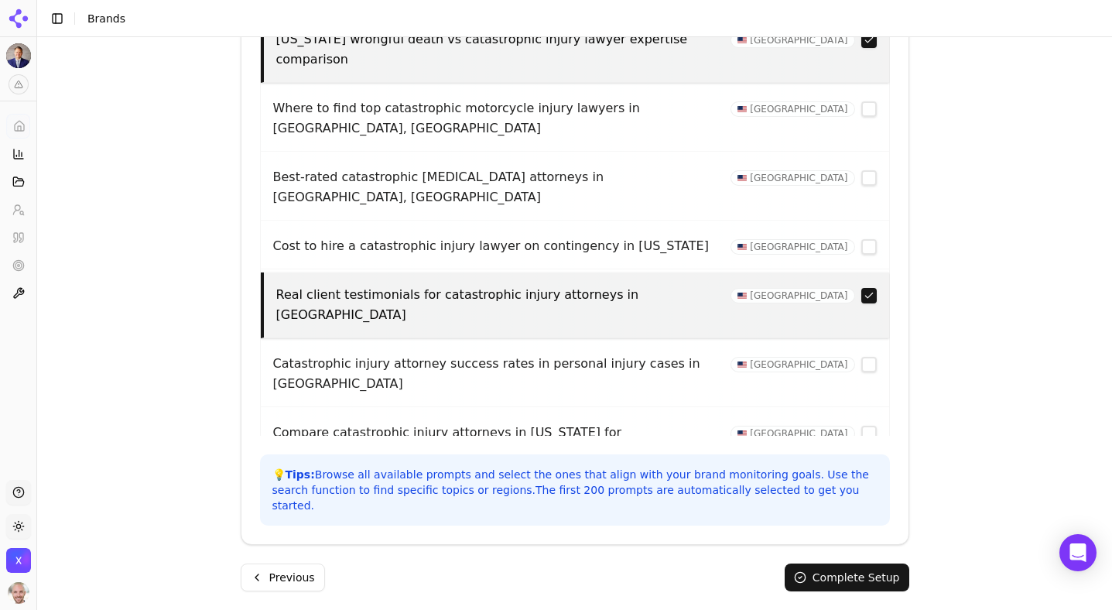
click at [839, 563] on button "Complete Setup" at bounding box center [846, 577] width 125 height 28
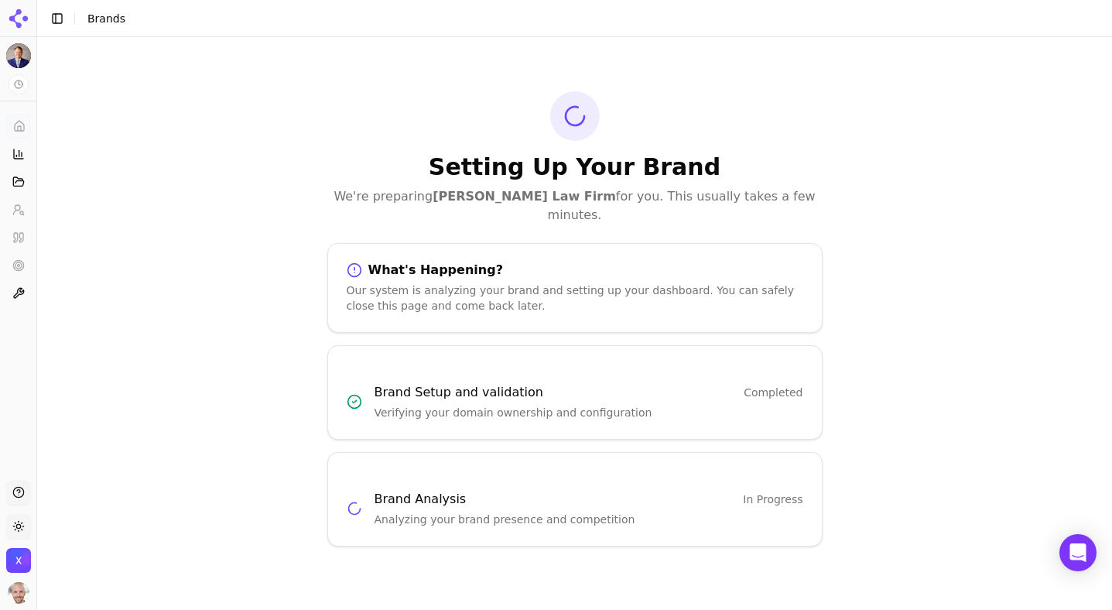
scroll to position [0, 0]
click at [16, 149] on icon at bounding box center [18, 154] width 12 height 12
click at [15, 293] on icon at bounding box center [18, 293] width 12 height 12
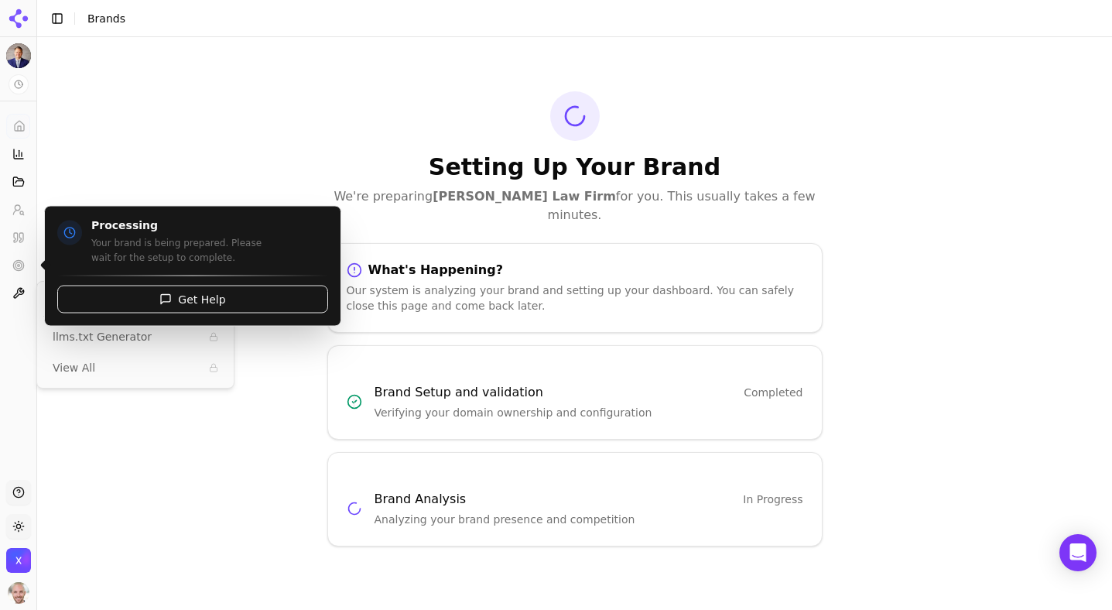
click at [17, 266] on icon at bounding box center [18, 265] width 12 height 12
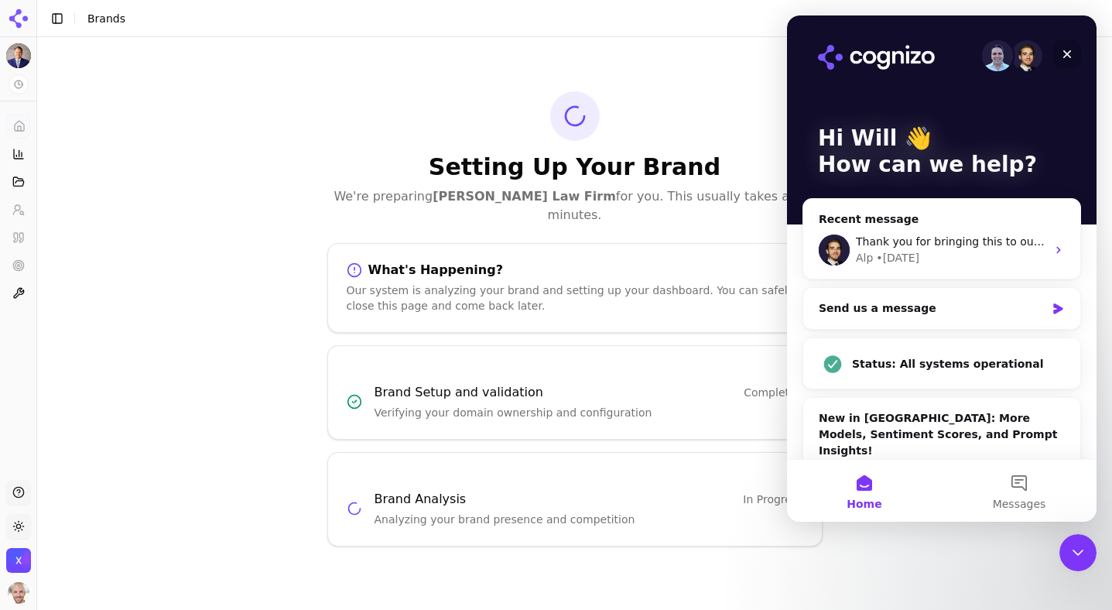
click at [1064, 47] on div "Close" at bounding box center [1067, 54] width 28 height 28
